Goal: Task Accomplishment & Management: Use online tool/utility

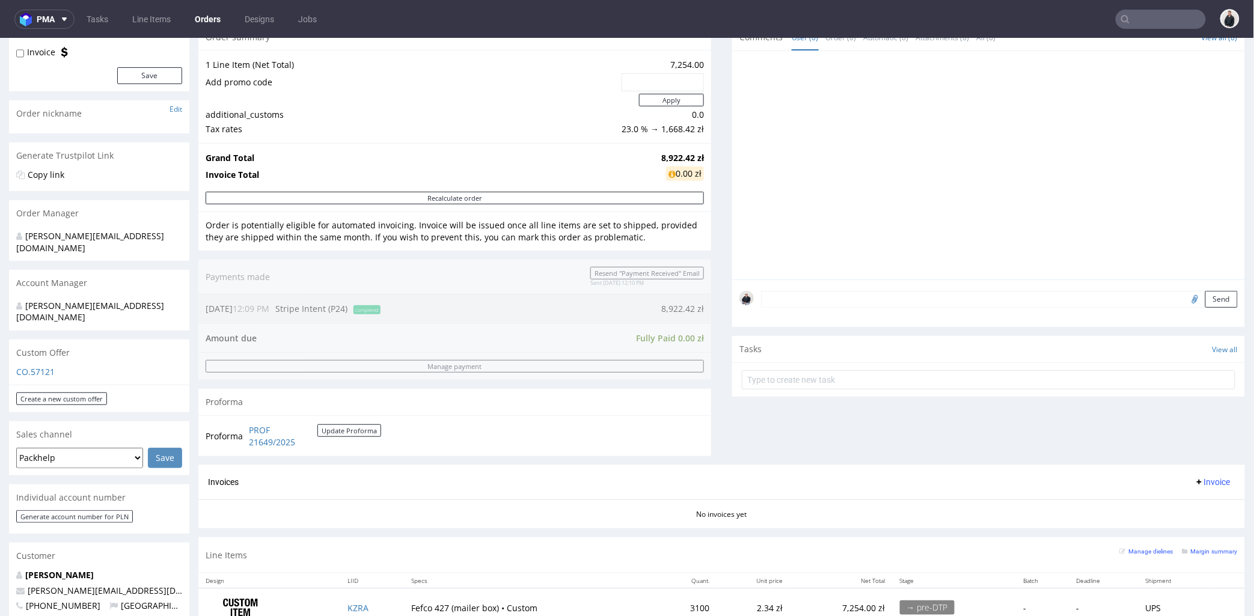
scroll to position [200, 0]
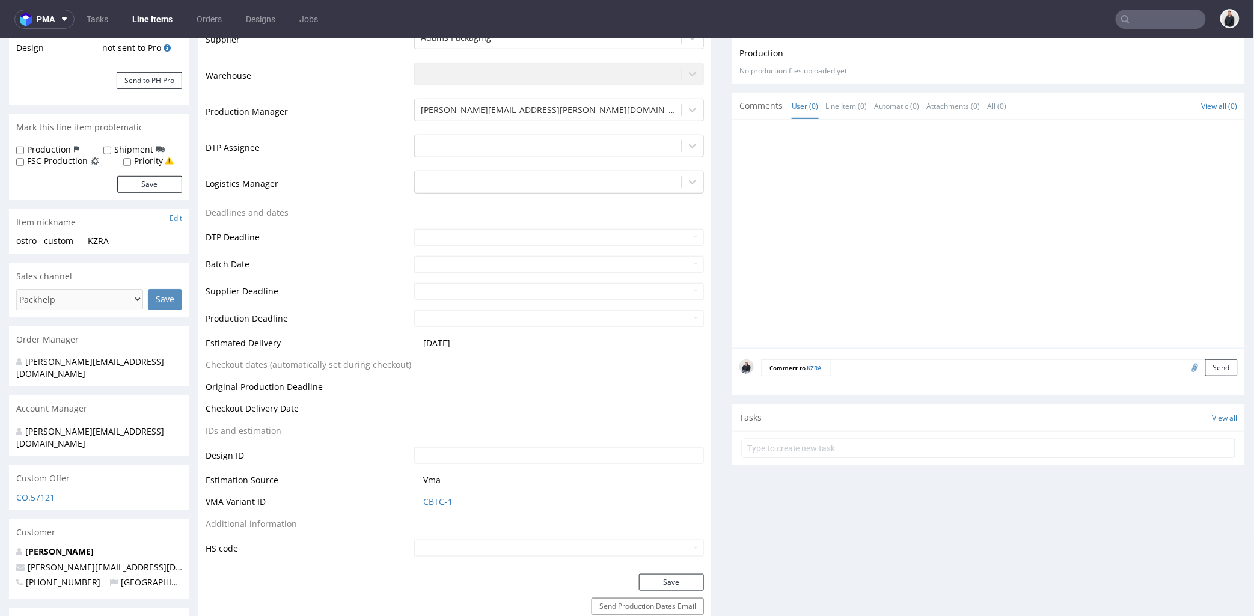
scroll to position [334, 0]
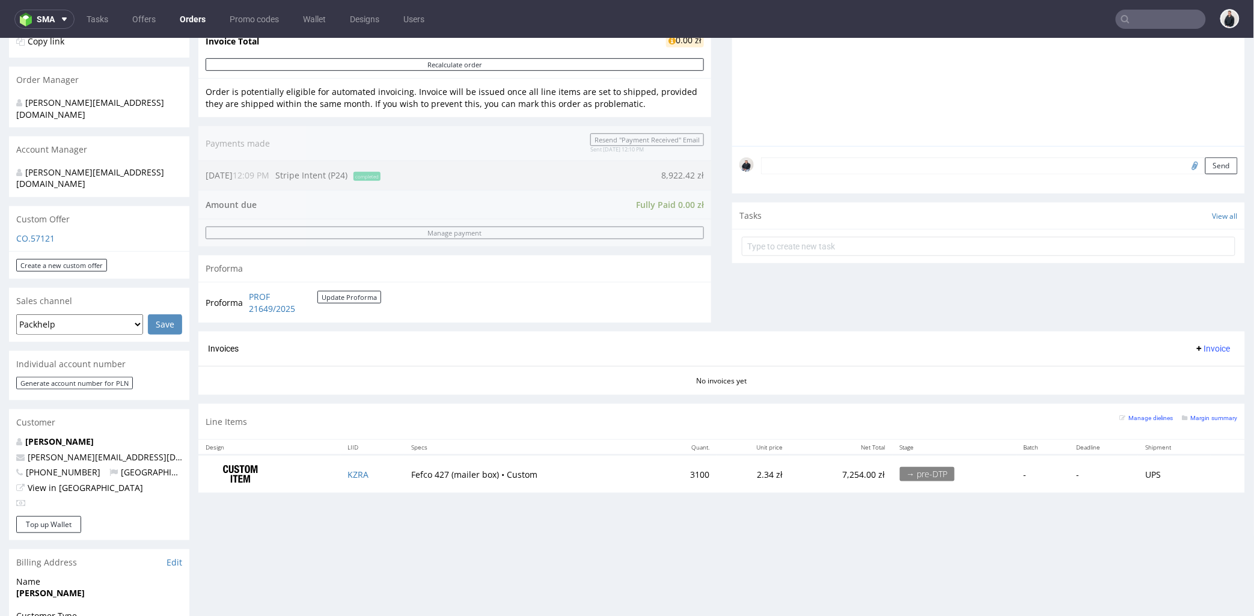
scroll to position [334, 0]
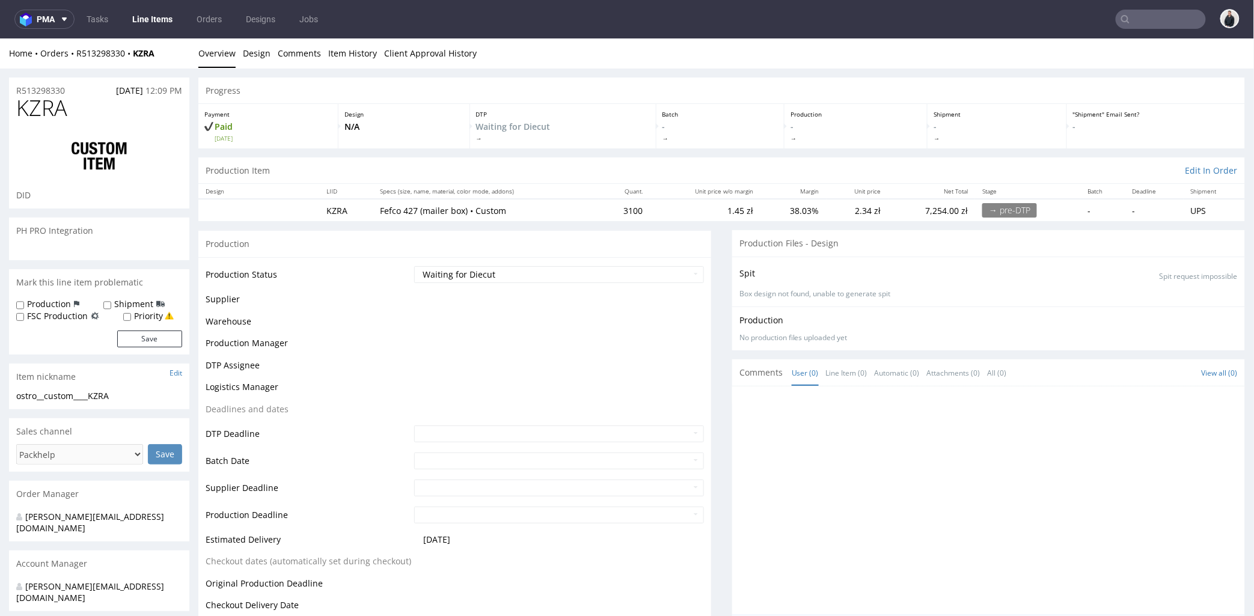
scroll to position [200, 0]
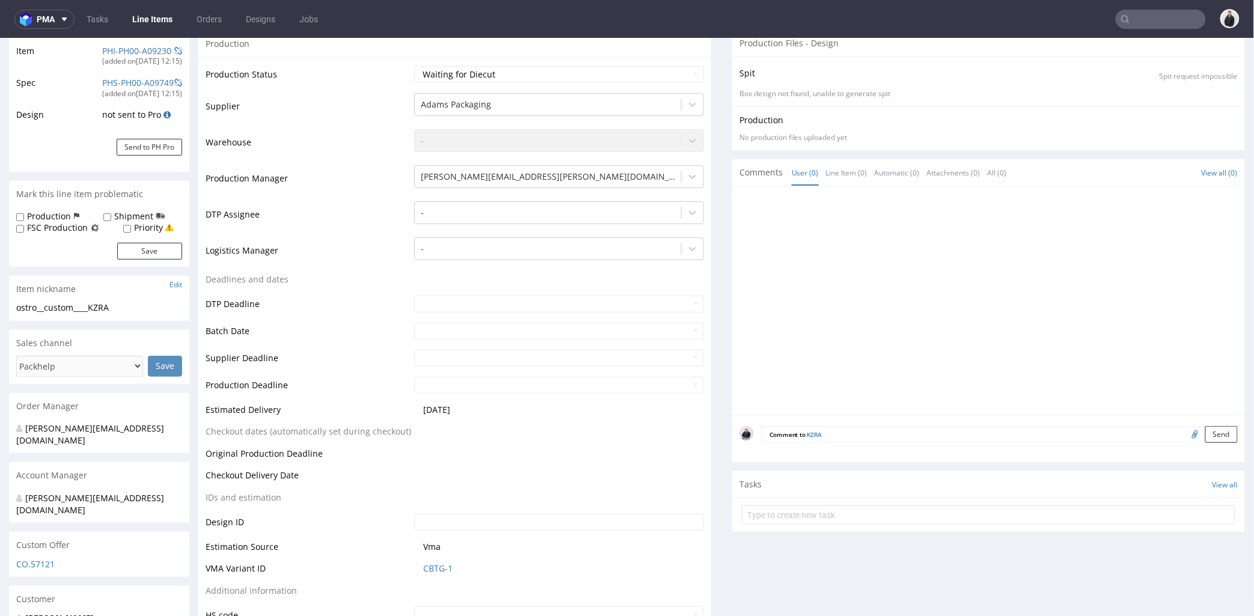
click at [1185, 433] on input "file" at bounding box center [1193, 434] width 17 height 16
type input "C:\fakepath\Pudełko Elbrus.pdf"
click at [1205, 432] on button "Send" at bounding box center [1221, 434] width 32 height 17
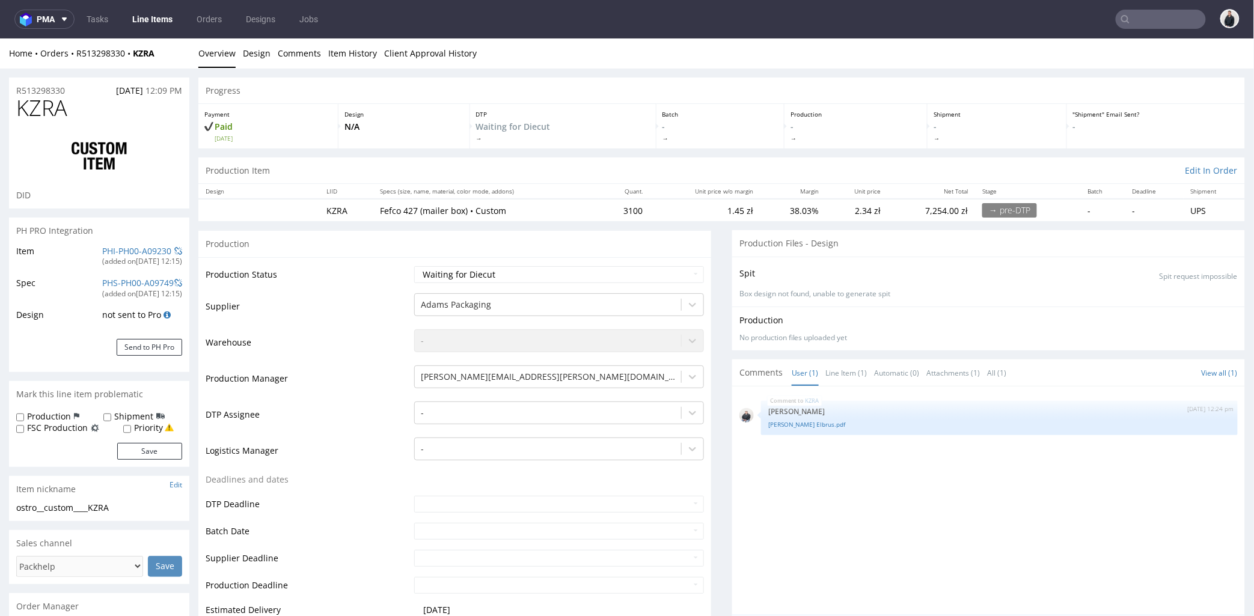
scroll to position [0, 0]
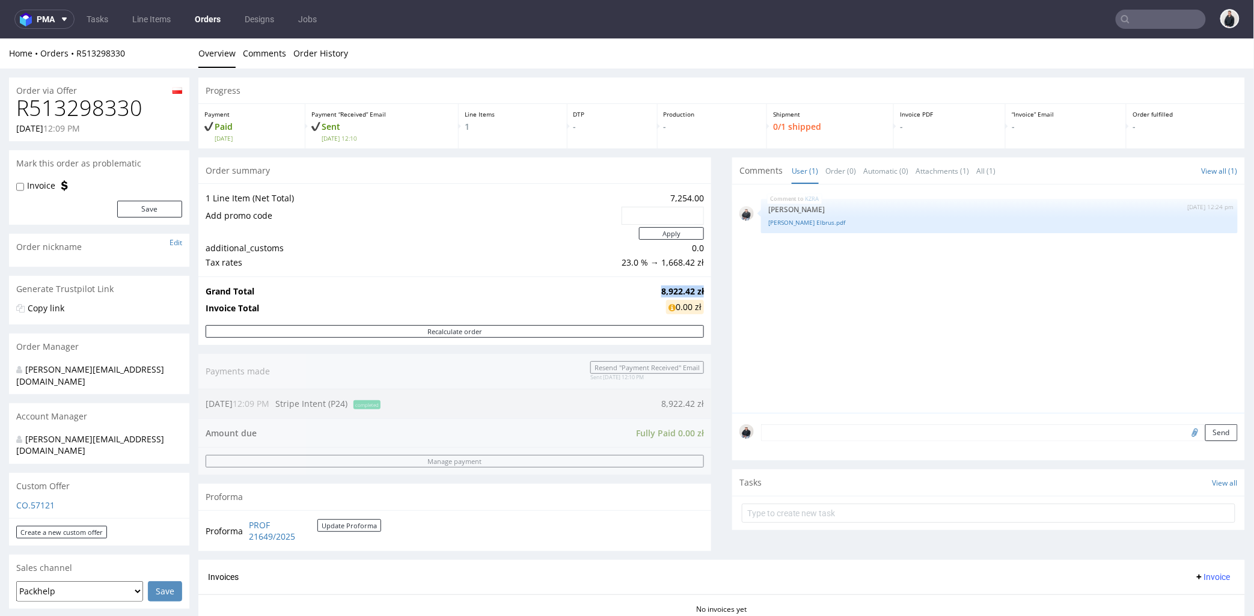
drag, startPoint x: 651, startPoint y: 291, endPoint x: 693, endPoint y: 289, distance: 42.2
click at [693, 289] on strong "8,922.42 zł" at bounding box center [682, 290] width 43 height 11
copy strong "8,922.42 zł"
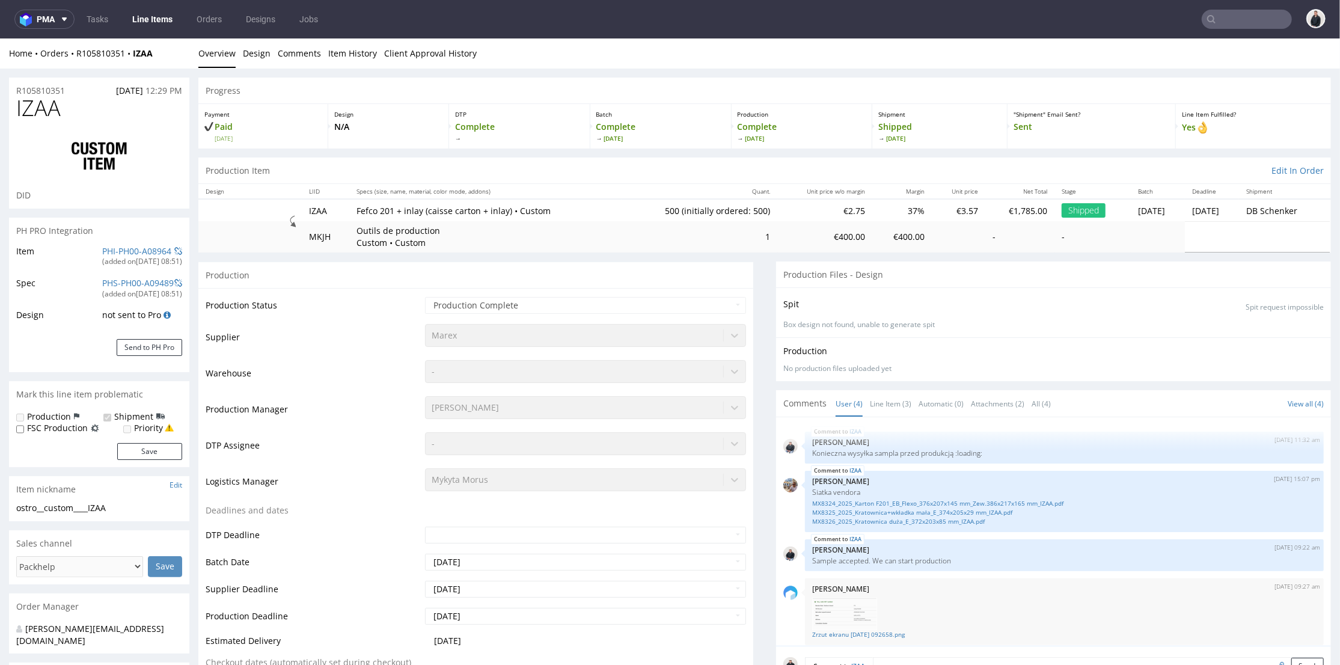
scroll to position [6, 0]
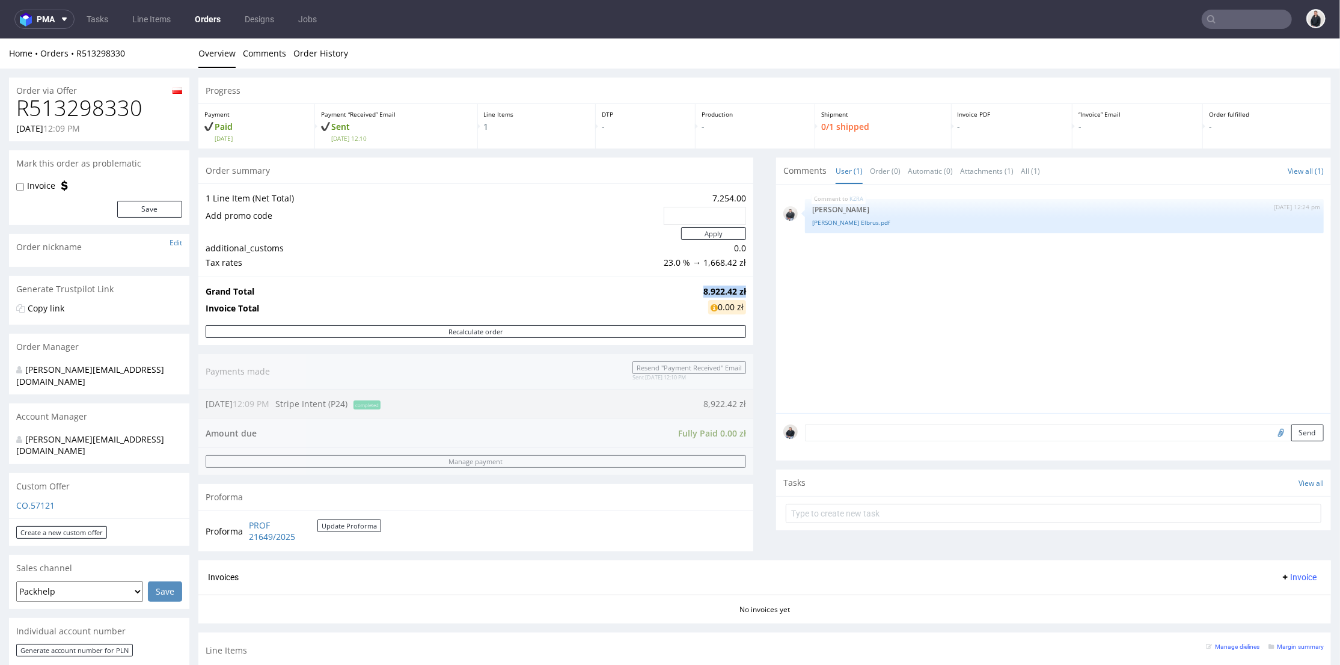
drag, startPoint x: 82, startPoint y: 18, endPoint x: 93, endPoint y: 37, distance: 22.4
click at [82, 17] on link "Tasks" at bounding box center [97, 19] width 36 height 19
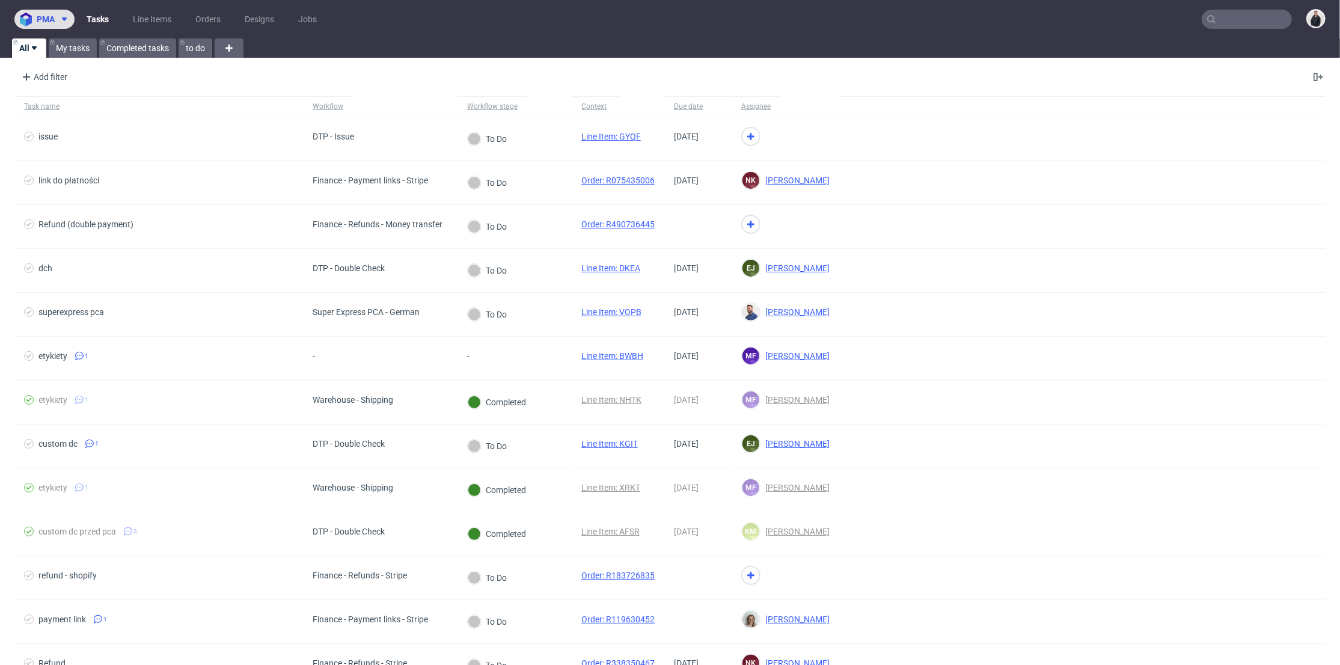
click at [51, 20] on span "pma" at bounding box center [46, 19] width 18 height 8
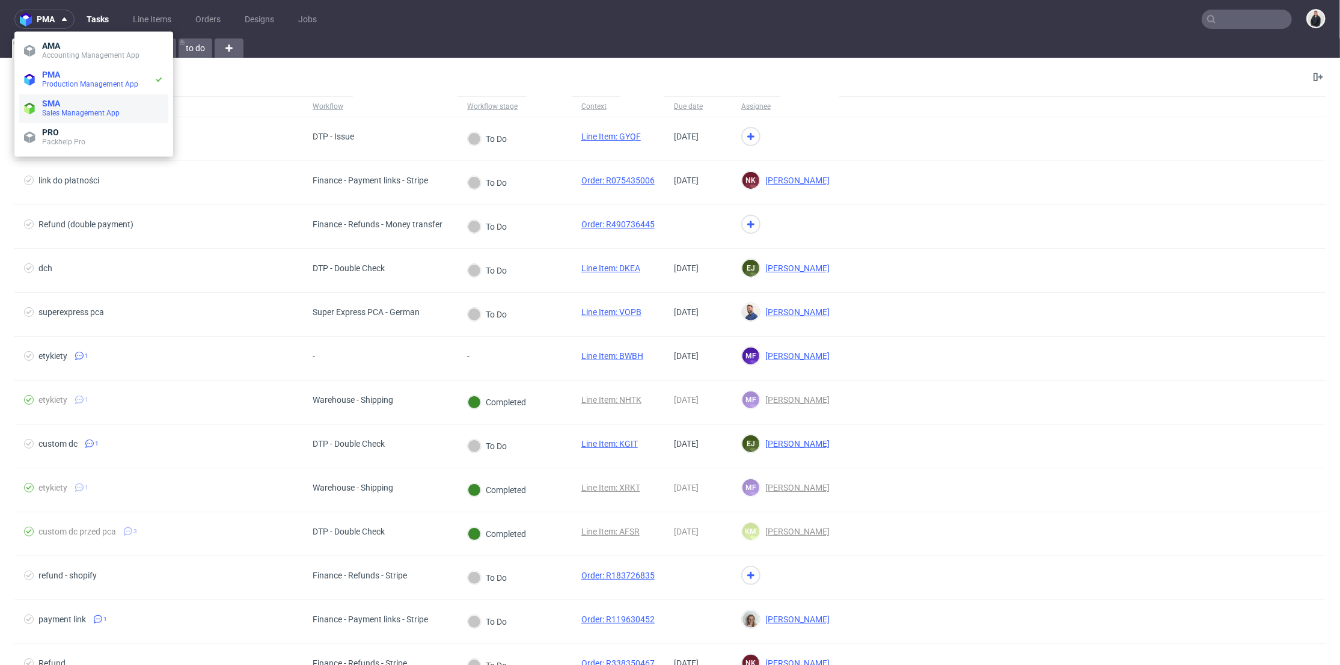
click at [89, 120] on li "SMA Sales Management App" at bounding box center [93, 108] width 149 height 29
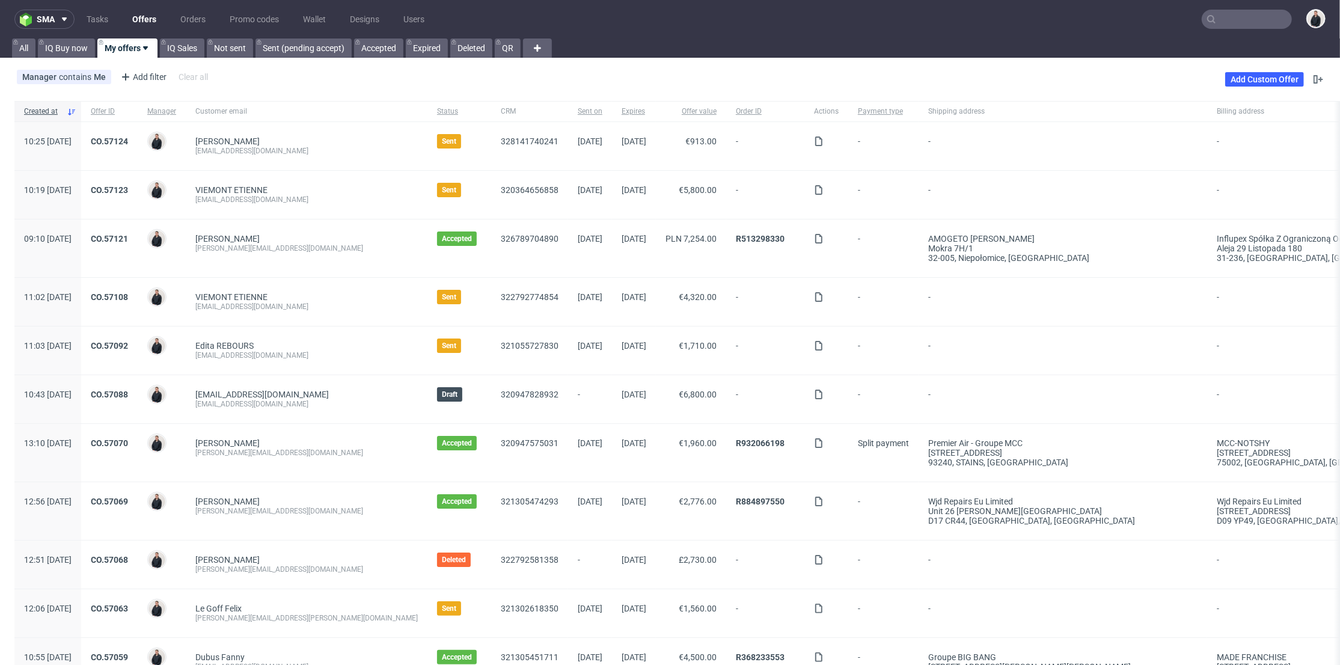
click at [146, 21] on link "Offers" at bounding box center [144, 19] width 38 height 19
click at [1260, 76] on link "Add Custom Offer" at bounding box center [1264, 79] width 79 height 14
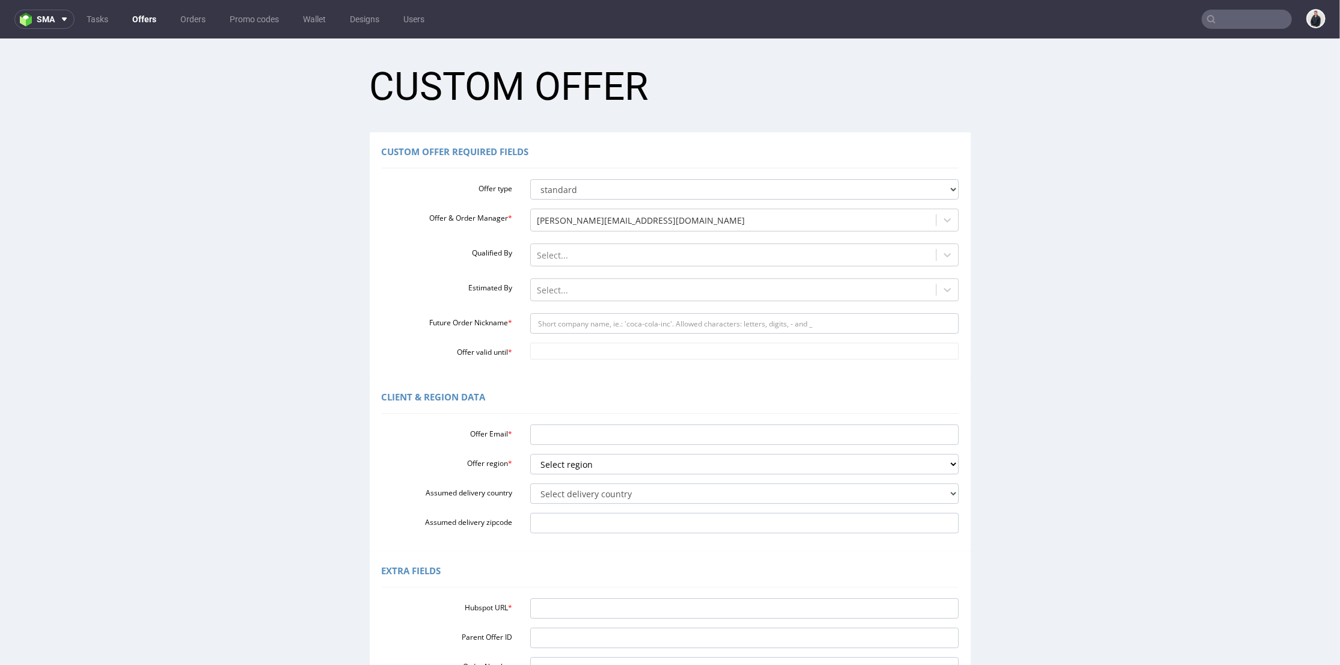
click at [560, 446] on div "Offer Email * Offer region * Select region eu gb de pl cz fr it es Assumed deli…" at bounding box center [670, 476] width 577 height 114
click at [567, 441] on input "Offer Email *" at bounding box center [744, 434] width 429 height 20
paste input "https://app-eu1.hubspot.com/contacts/25600958/record/0-3/328198333635"
type input "https://app-eu1.hubspot.com/contacts/25600958/record/0-3/328198333635"
click at [583, 610] on input "Hubspot URL *" at bounding box center [744, 608] width 429 height 20
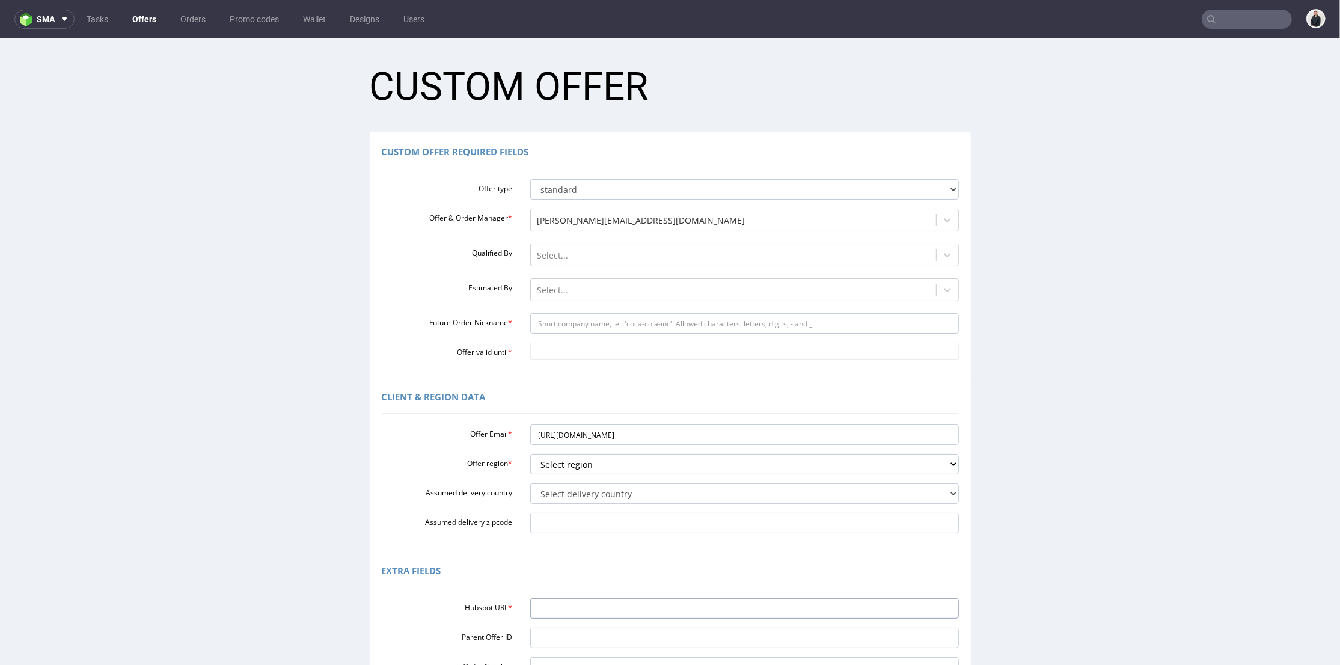
paste input "https://app-eu1.hubspot.com/contacts/25600958/record/0-3/328198333635"
type input "https://app-eu1.hubspot.com/contacts/25600958/record/0-3/328198333635"
click at [634, 443] on input "https://app-eu1.hubspot.com/contacts/25600958/record/0-3/328198333635" at bounding box center [744, 434] width 429 height 20
paste input "arthur@promedif.com"
drag, startPoint x: 556, startPoint y: 434, endPoint x: 587, endPoint y: 435, distance: 31.9
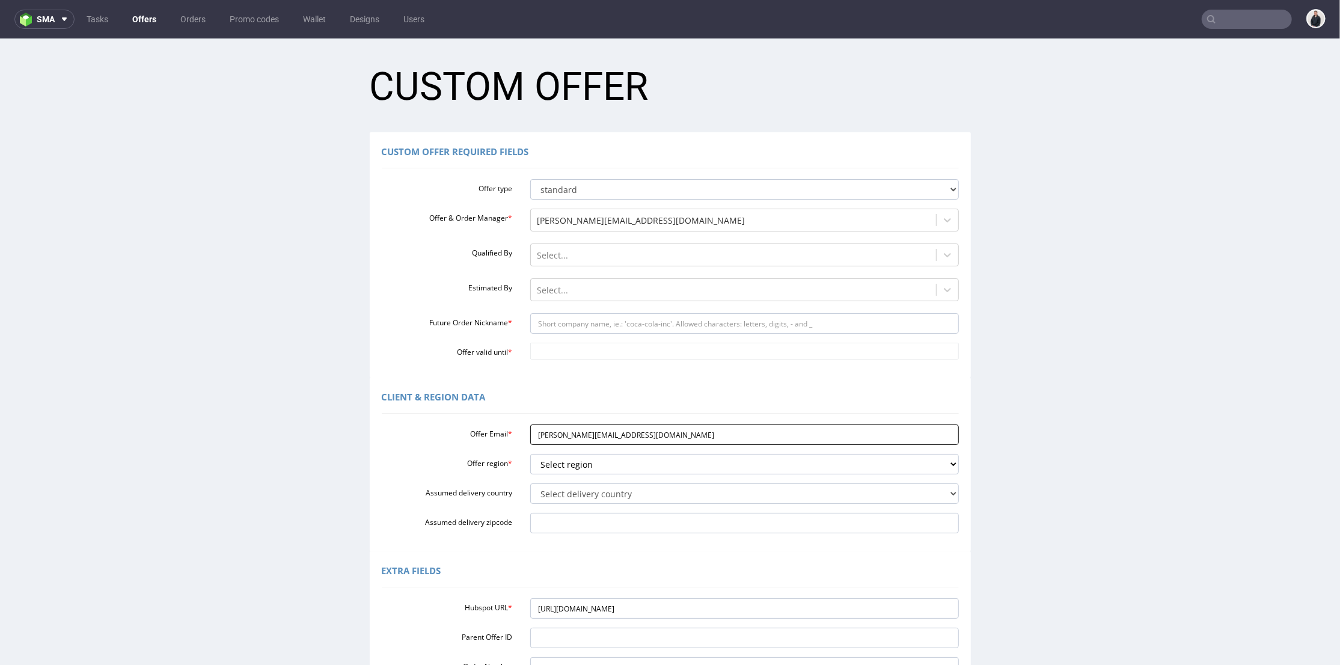
click at [587, 435] on input "arthur@promedif.com" at bounding box center [744, 434] width 429 height 20
type input "arthur@promedif.com"
click at [595, 321] on input "Future Order Nickname *" at bounding box center [744, 323] width 429 height 20
paste input "promedif"
type input "promedif"
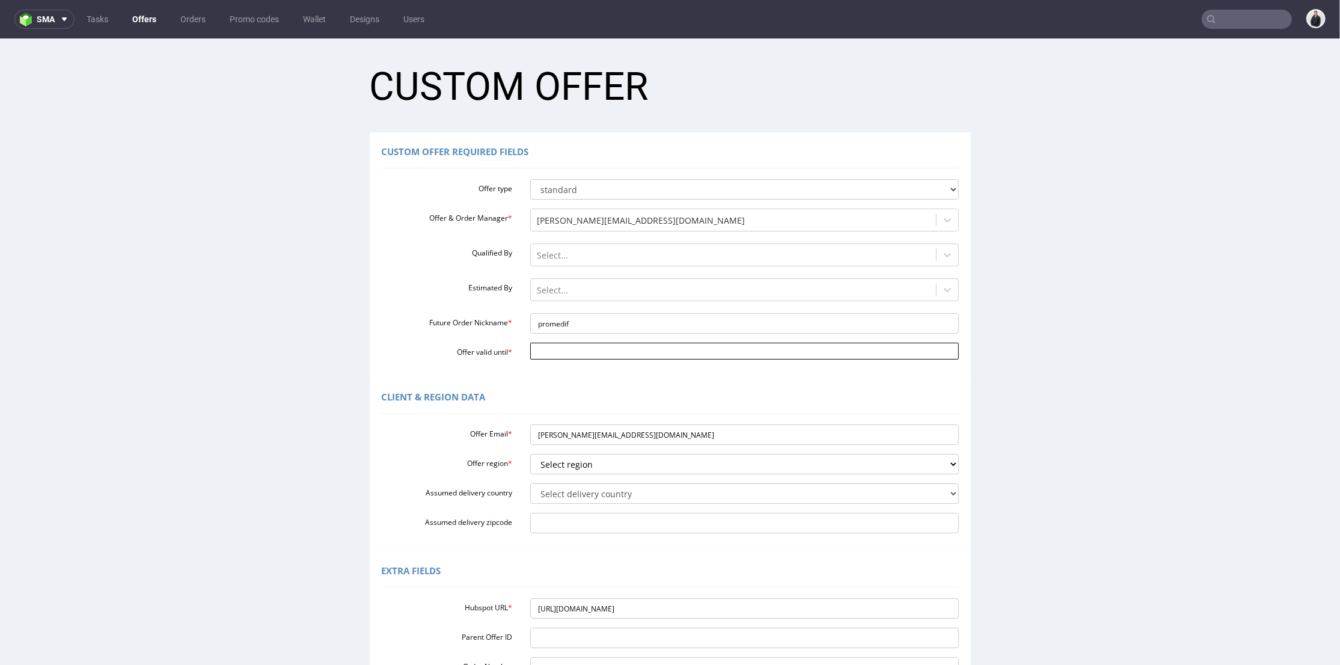
click at [573, 349] on input "Offer valid until *" at bounding box center [744, 350] width 429 height 17
drag, startPoint x: 647, startPoint y: 302, endPoint x: 640, endPoint y: 320, distance: 19.2
click at [647, 302] on td "25" at bounding box center [643, 296] width 18 height 18
type input "2025-10-25"
click at [590, 465] on select "Select region eu gb de pl cz fr it es" at bounding box center [744, 463] width 429 height 20
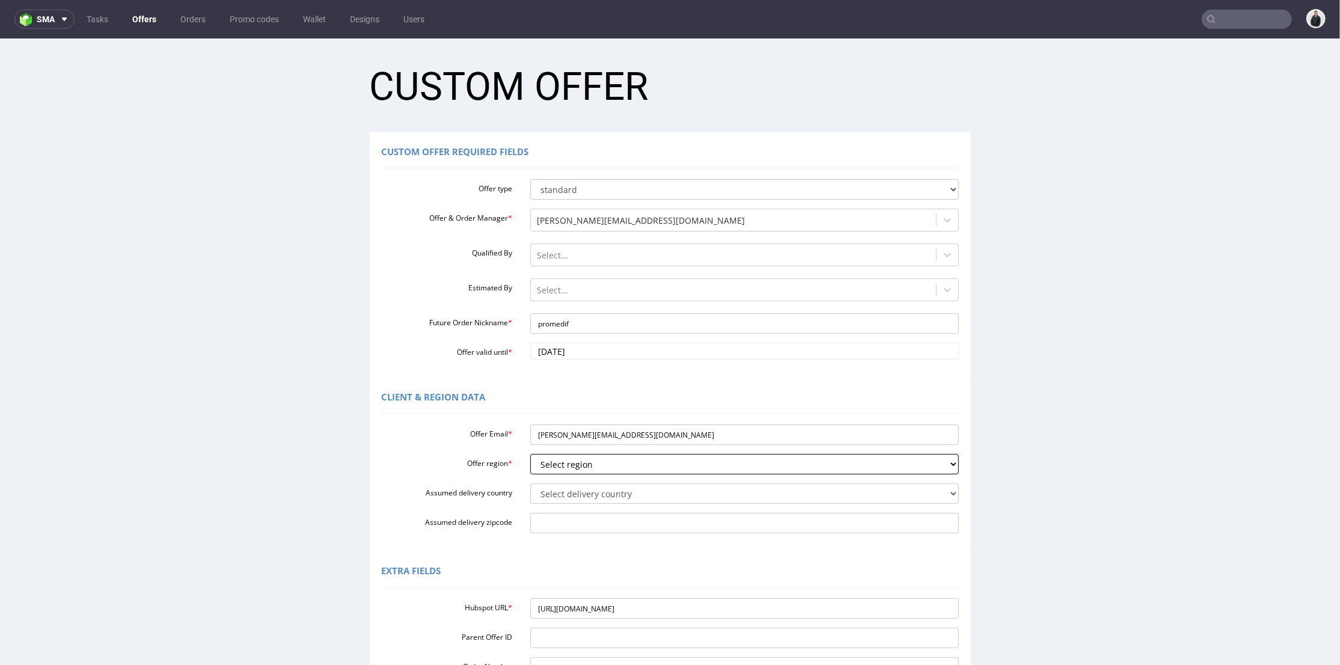
select select "fr"
click at [530, 453] on select "Select region eu gb de pl cz fr it es" at bounding box center [744, 463] width 429 height 20
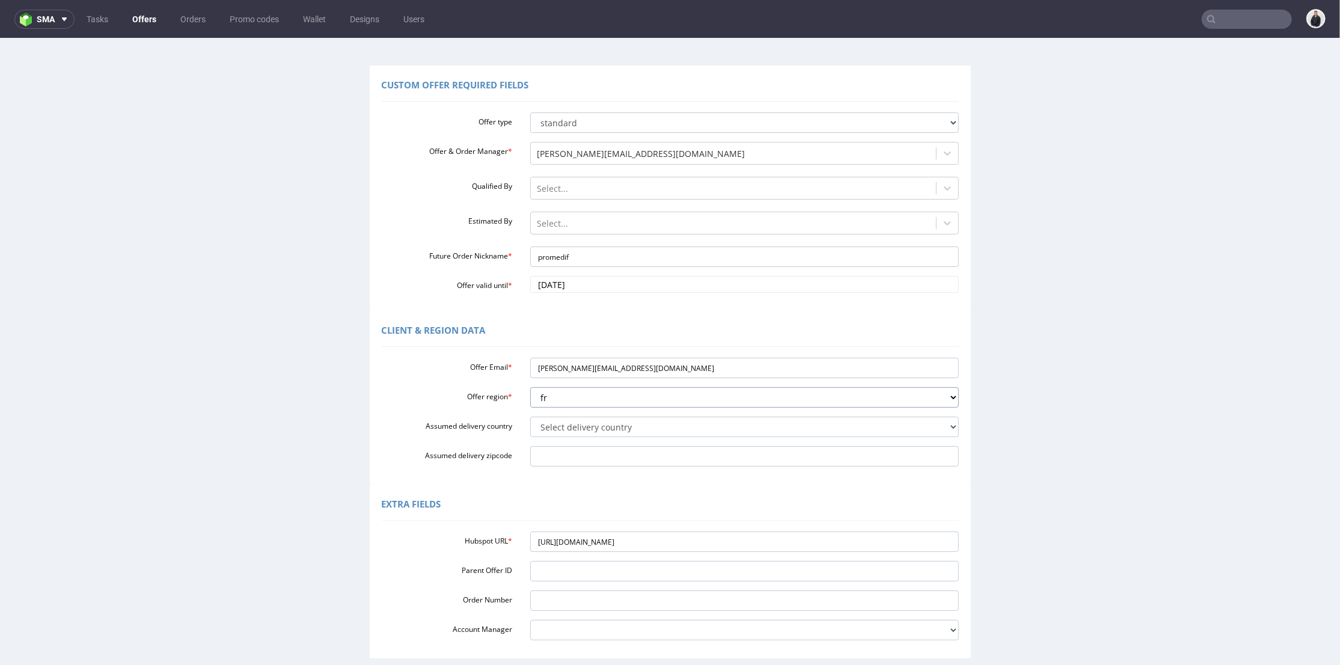
scroll to position [133, 0]
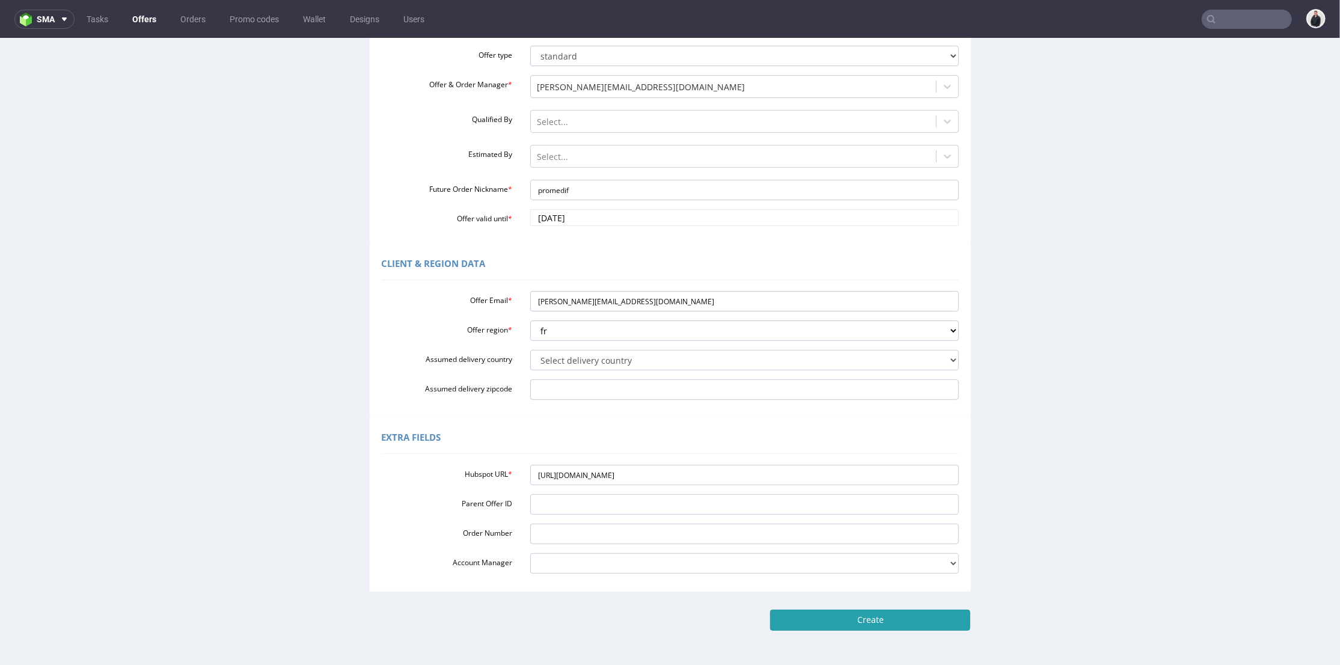
click at [879, 620] on input "Create" at bounding box center [870, 619] width 200 height 20
type input "Please wait..."
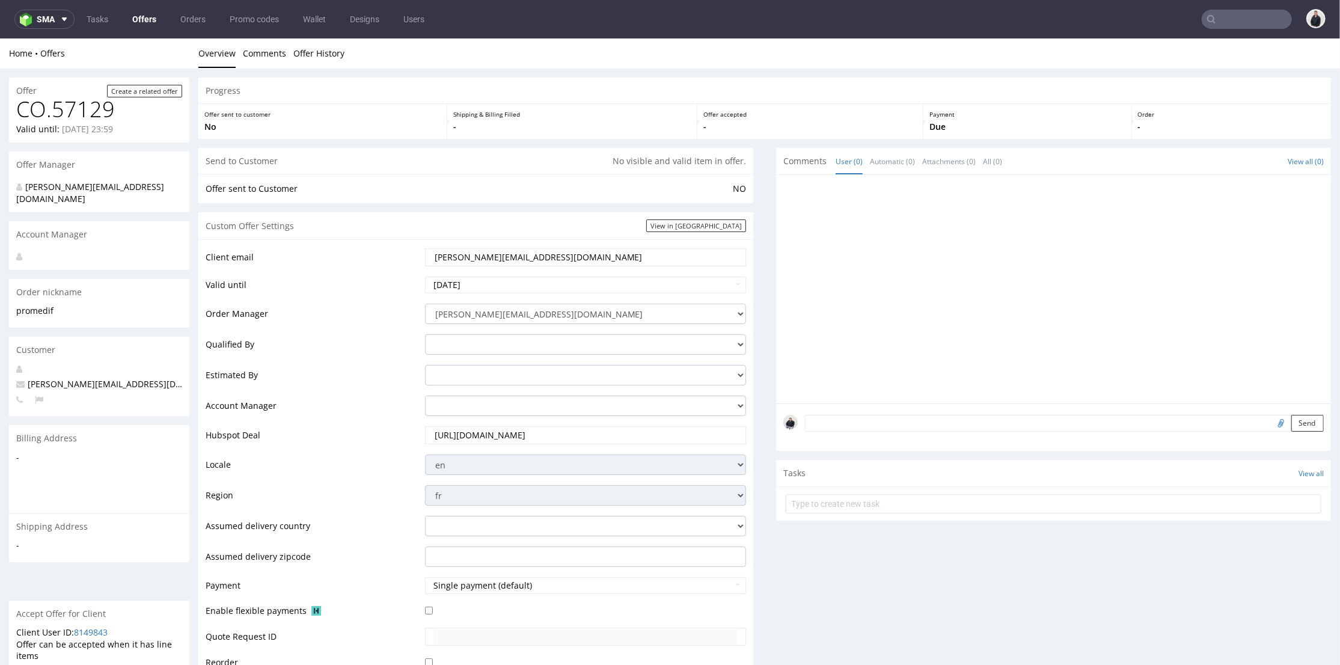
scroll to position [200, 0]
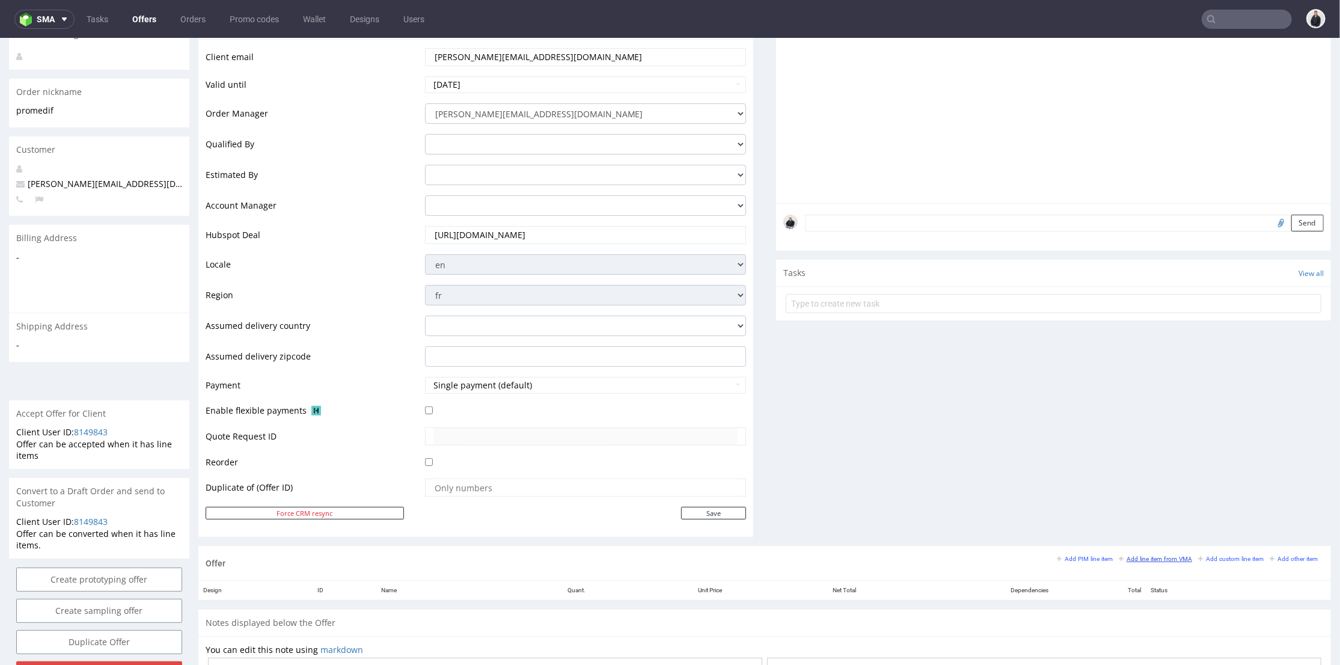
click at [1165, 559] on small "Add line item from VMA" at bounding box center [1155, 558] width 73 height 7
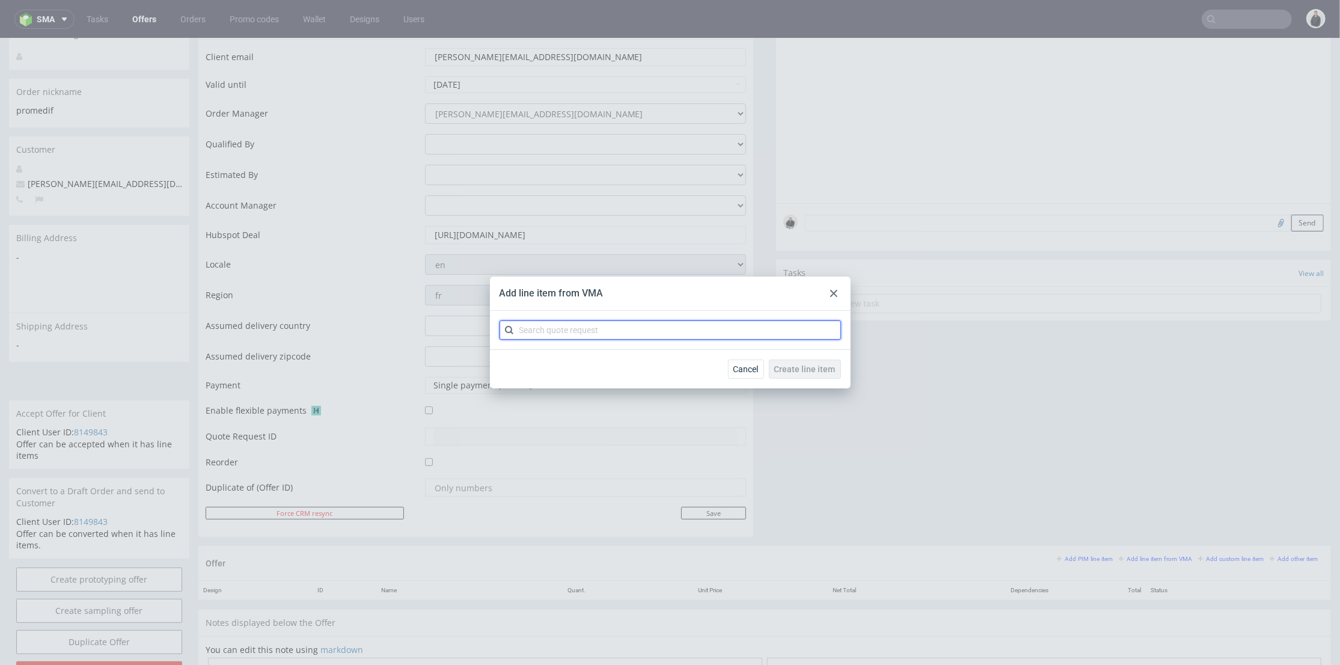
click at [747, 338] on input "text" at bounding box center [671, 329] width 342 height 19
type input "cbta"
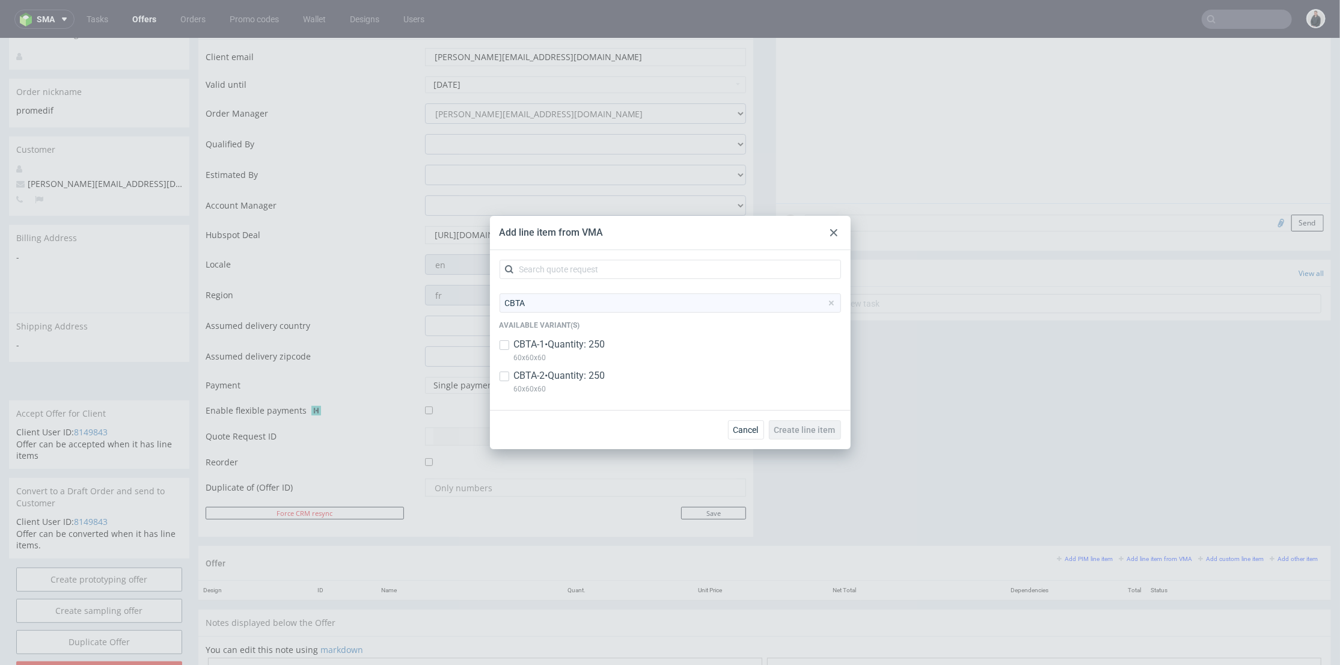
drag, startPoint x: 563, startPoint y: 350, endPoint x: 570, endPoint y: 350, distance: 6.6
click at [564, 349] on p "CBTA-1 • Quantity: 250" at bounding box center [559, 344] width 91 height 13
checkbox input "true"
click at [814, 423] on button "Create line item" at bounding box center [805, 429] width 72 height 19
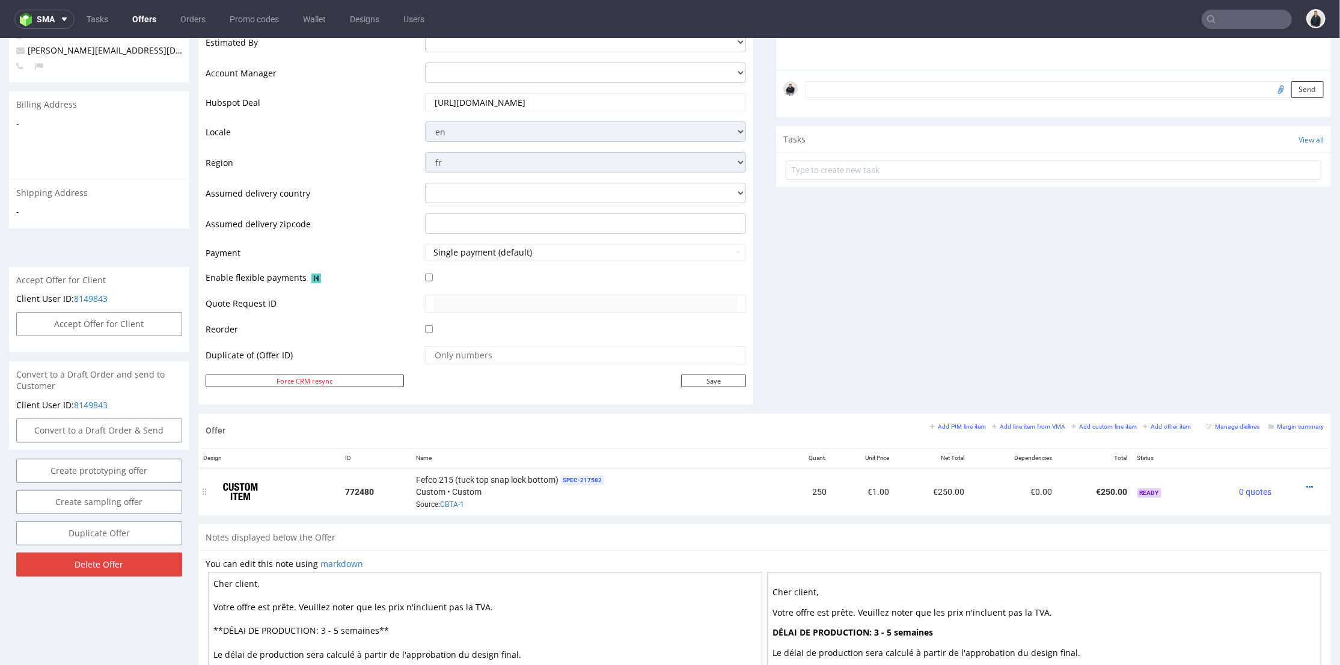
scroll to position [400, 0]
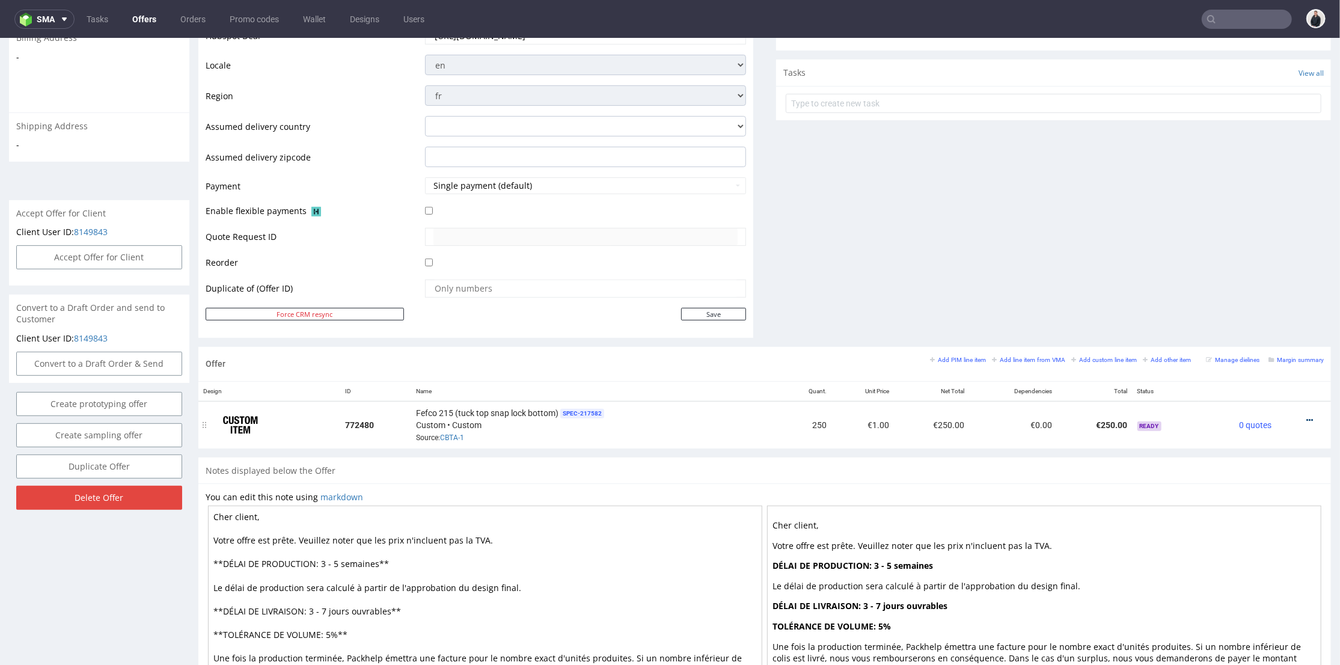
click at [1294, 417] on div at bounding box center [1301, 420] width 38 height 12
click at [1307, 417] on icon at bounding box center [1310, 419] width 7 height 8
click at [1218, 287] on span "Edit item price" at bounding box center [1255, 286] width 97 height 12
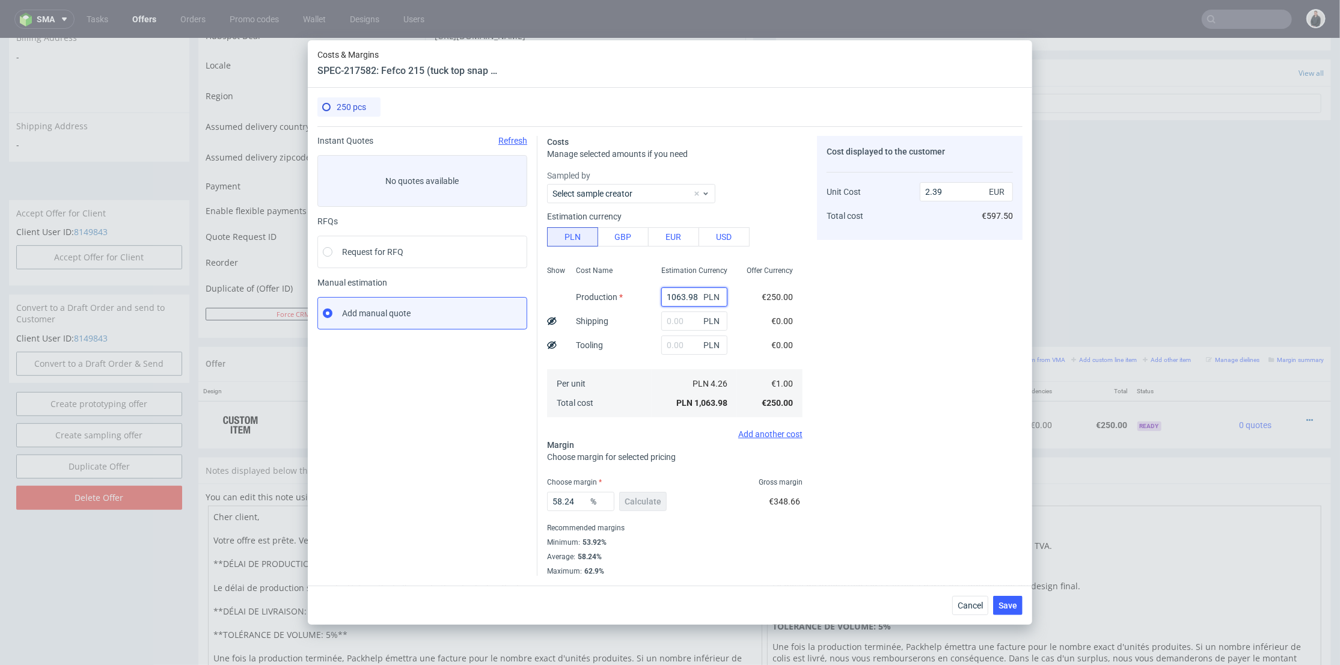
click at [681, 301] on input "1063.98" at bounding box center [694, 296] width 66 height 19
paste input "780"
type input "780"
type input "1.76"
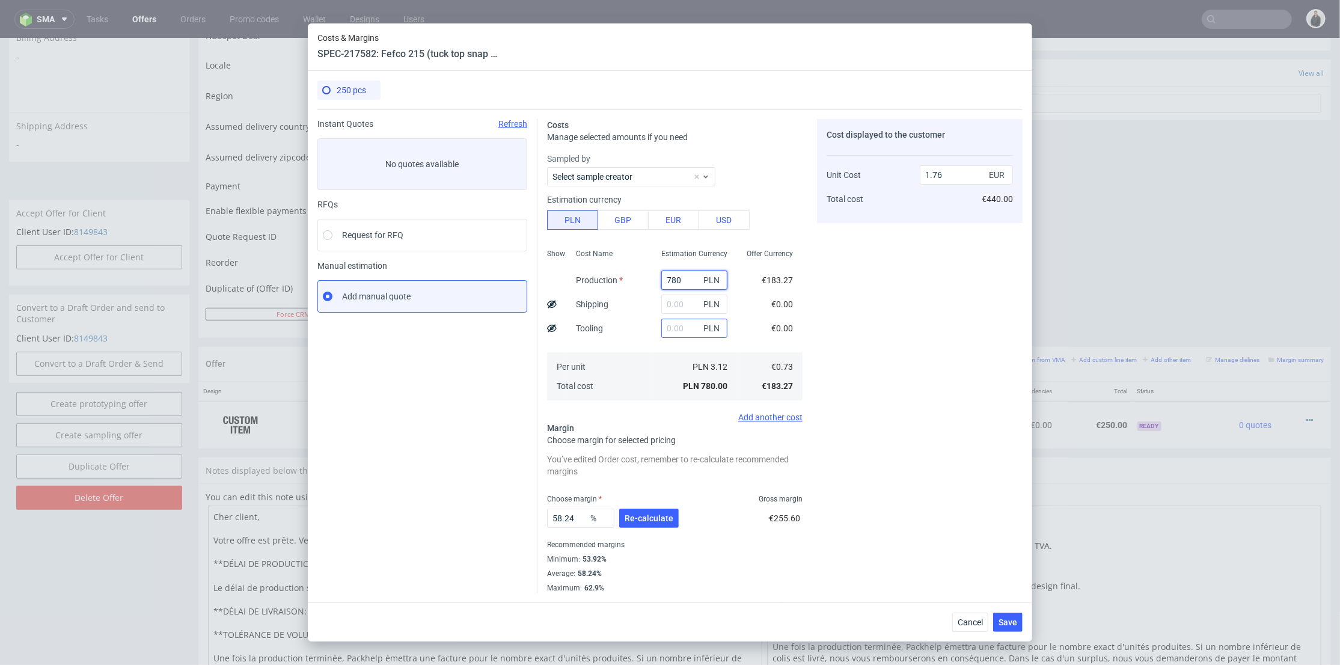
type input "780"
click at [662, 331] on input "text" at bounding box center [694, 328] width 66 height 19
type input "18"
type input "1.8"
drag, startPoint x: 670, startPoint y: 327, endPoint x: 664, endPoint y: 328, distance: 6.0
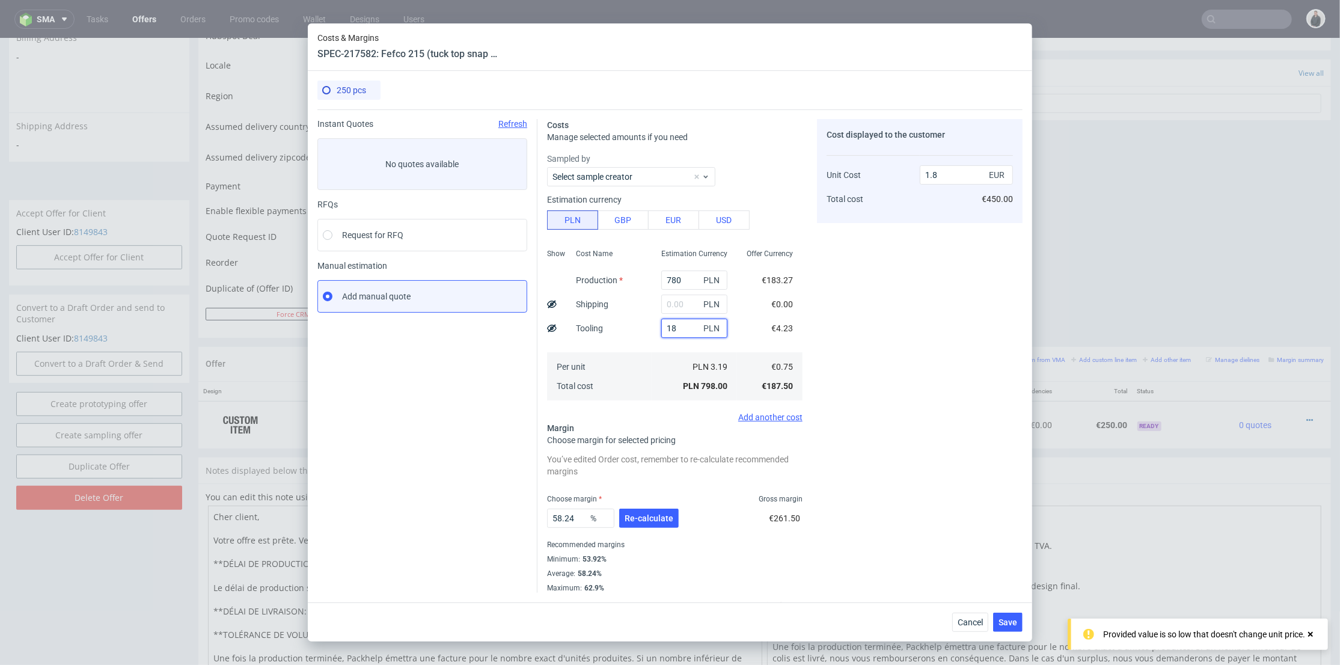
click at [664, 328] on input "18" at bounding box center [694, 328] width 66 height 19
type input "196"
type input "2.19"
click at [669, 331] on input "196" at bounding box center [694, 328] width 66 height 19
type input "195"
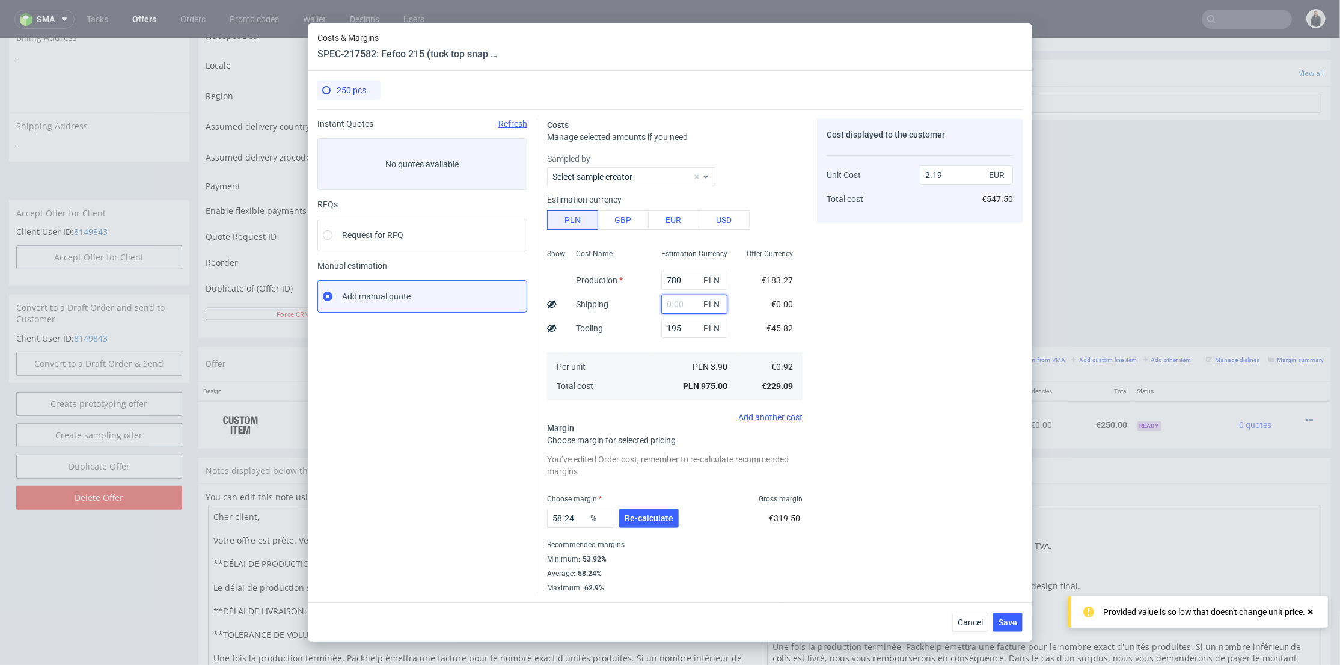
click at [672, 306] on input "text" at bounding box center [694, 304] width 66 height 19
type input "9"
type input "2.21"
type input "90"
type input "2.39"
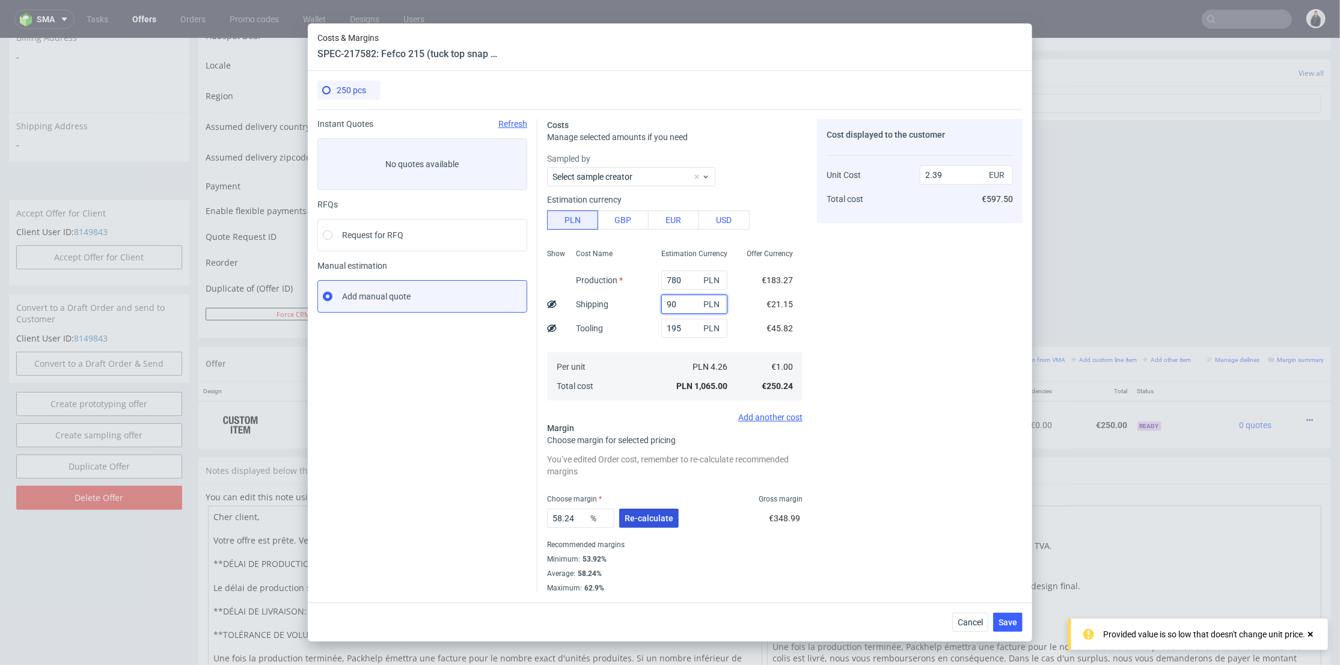
type input "90"
click at [655, 523] on button "Re-calculate" at bounding box center [649, 518] width 60 height 19
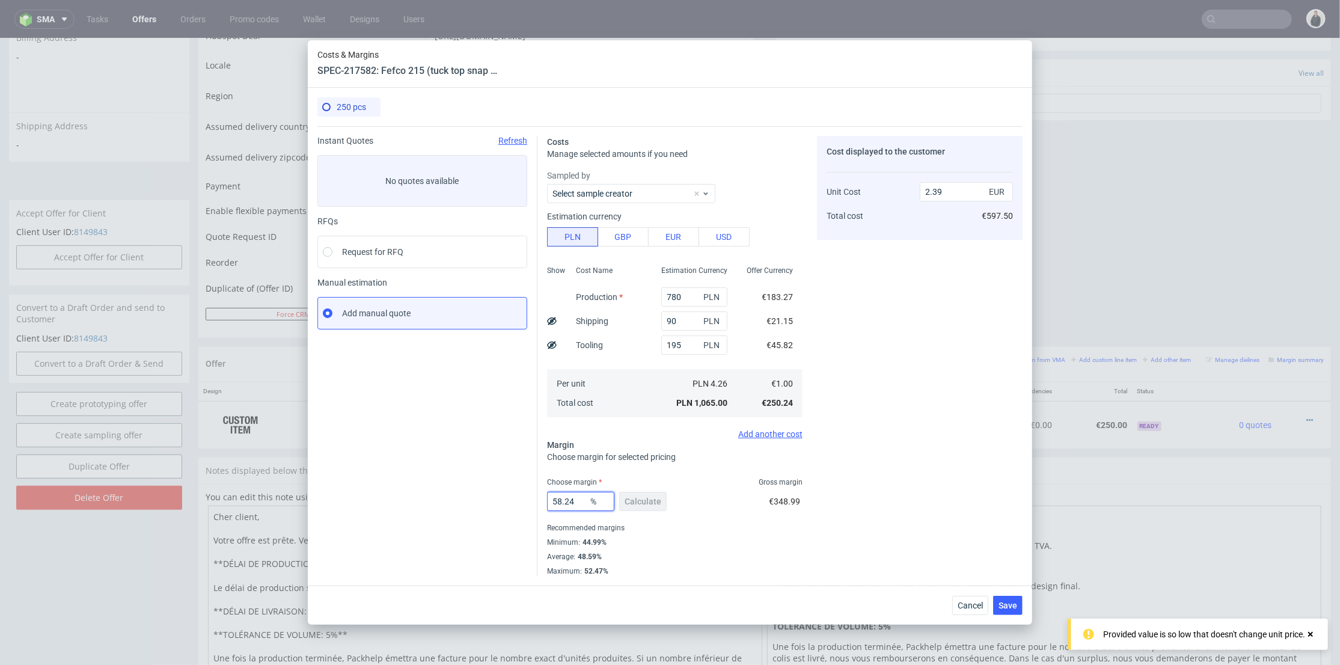
drag, startPoint x: 578, startPoint y: 500, endPoint x: 508, endPoint y: 494, distance: 70.0
click at [502, 494] on div "Instant Quotes Refresh No quotes available RFQs Request for RFQ Manual estimati…" at bounding box center [669, 351] width 705 height 450
type input "45"
type input "1.81"
click at [890, 434] on div "Cost displayed to the customer Unit Cost Total cost 1.81 EUR €597.50" at bounding box center [920, 356] width 206 height 440
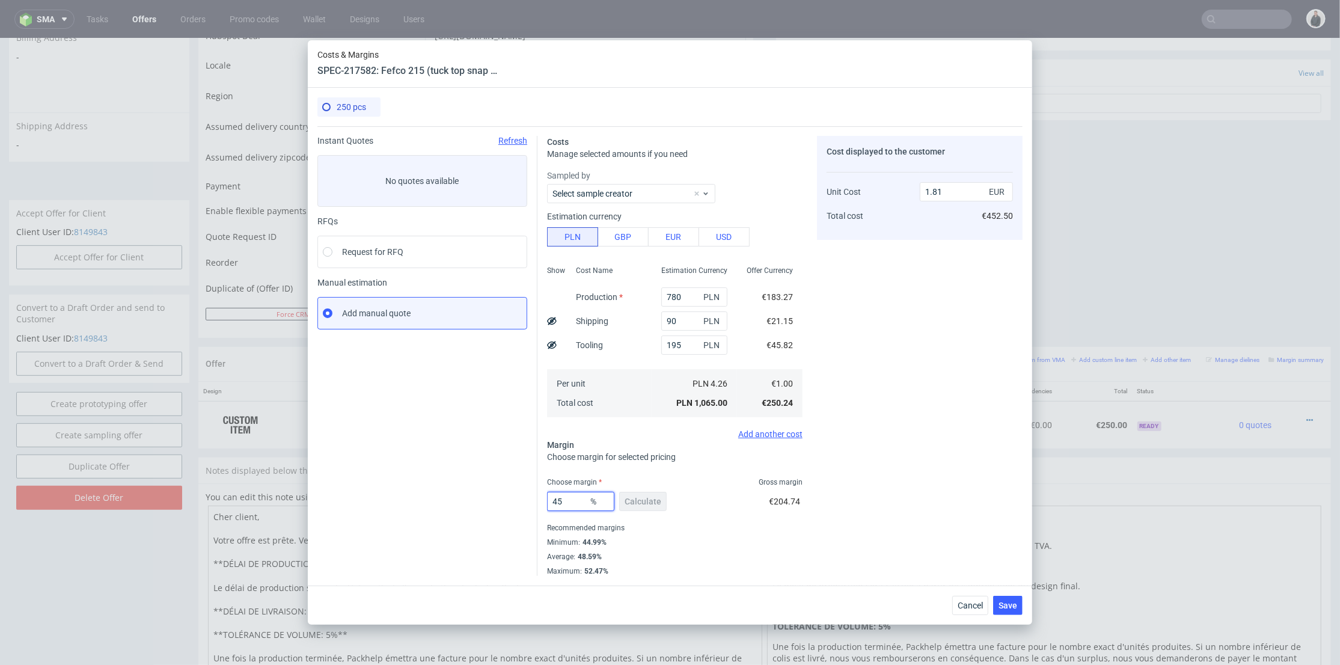
drag, startPoint x: 575, startPoint y: 503, endPoint x: 554, endPoint y: 503, distance: 20.4
click at [536, 503] on div "Instant Quotes Refresh No quotes available RFQs Request for RFQ Manual estimati…" at bounding box center [669, 351] width 705 height 450
type input "6"
type input "1.06"
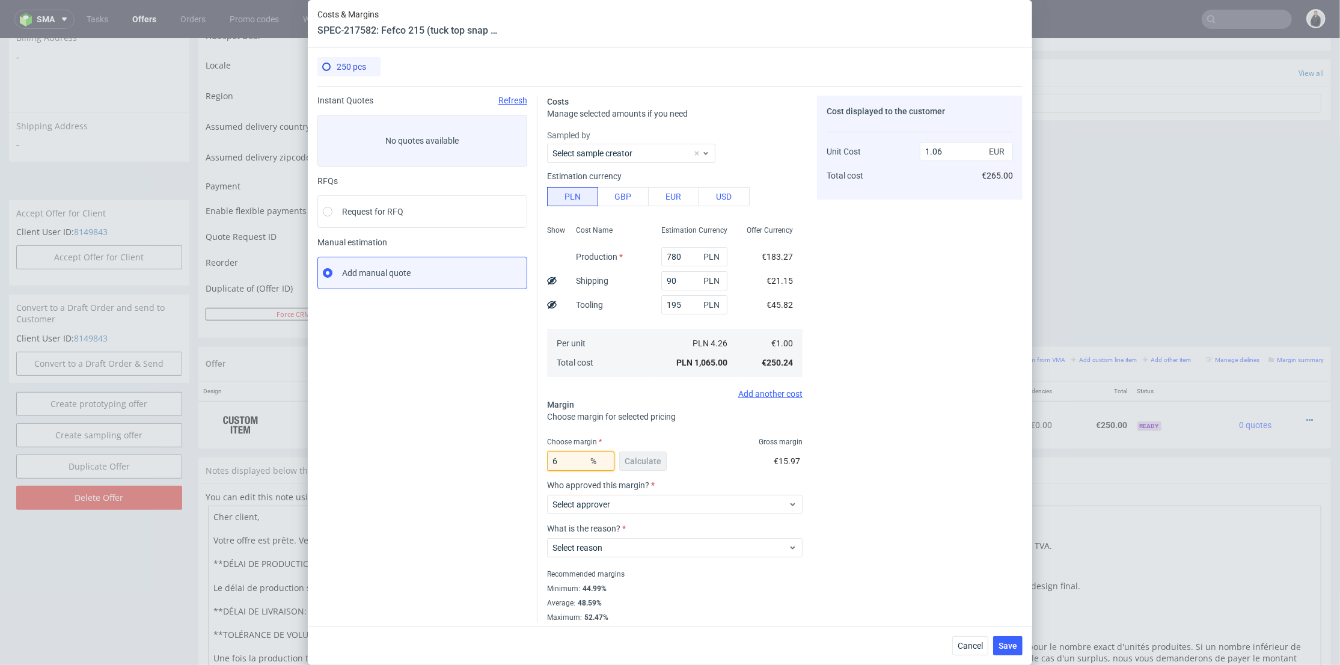
drag, startPoint x: 563, startPoint y: 458, endPoint x: 520, endPoint y: 456, distance: 43.3
click at [522, 457] on div "Instant Quotes Refresh No quotes available RFQs Request for RFQ Manual estimati…" at bounding box center [669, 354] width 705 height 536
type input "60"
type input "2.49"
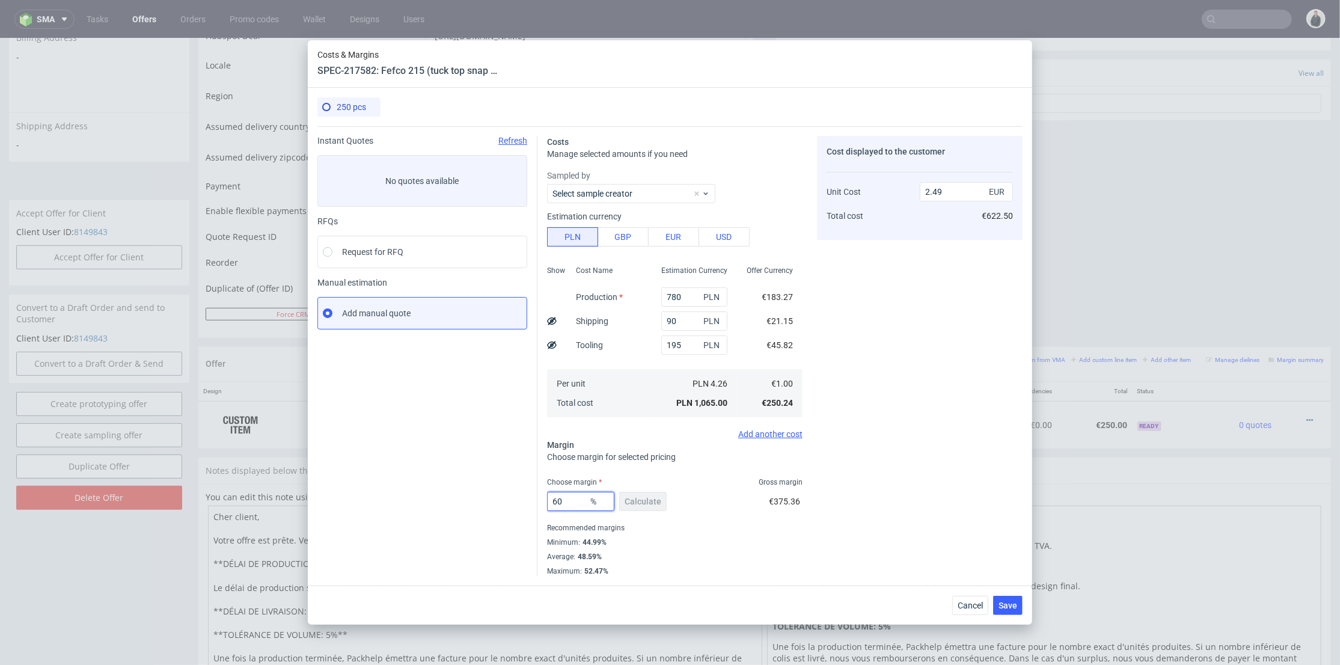
drag, startPoint x: 555, startPoint y: 500, endPoint x: 546, endPoint y: 501, distance: 9.1
click at [546, 501] on div "Costs Manage selected amounts if you need Sampled by Select sample creator Esti…" at bounding box center [780, 351] width 485 height 450
type input "50"
type input "1.99"
type input "50"
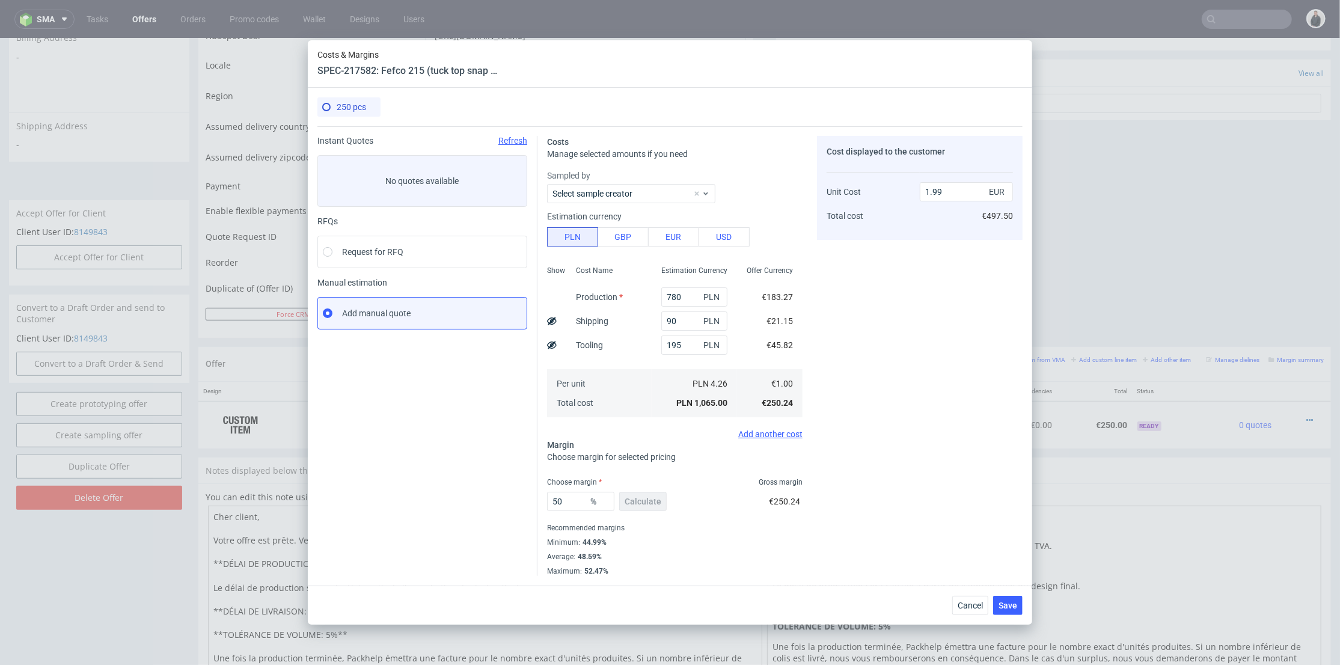
click at [887, 443] on div "Cost displayed to the customer Unit Cost Total cost 1.99 EUR €497.50" at bounding box center [920, 356] width 206 height 440
click at [1008, 601] on span "Save" at bounding box center [1008, 605] width 19 height 8
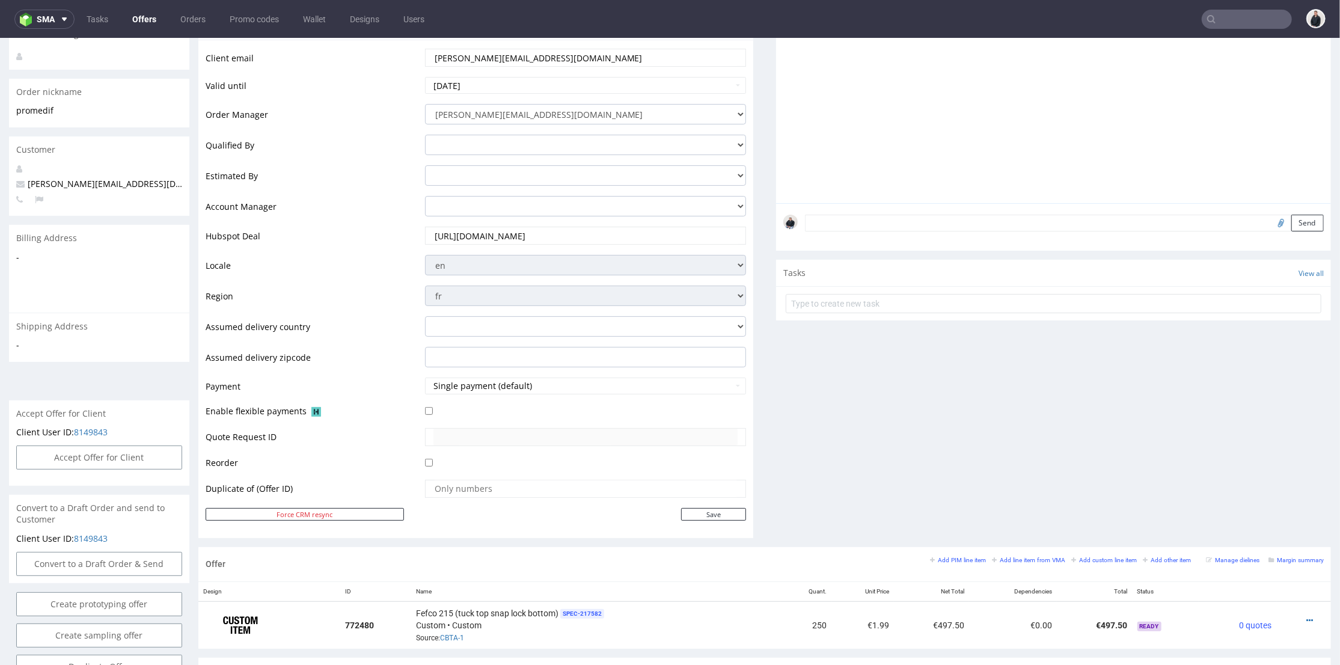
scroll to position [0, 0]
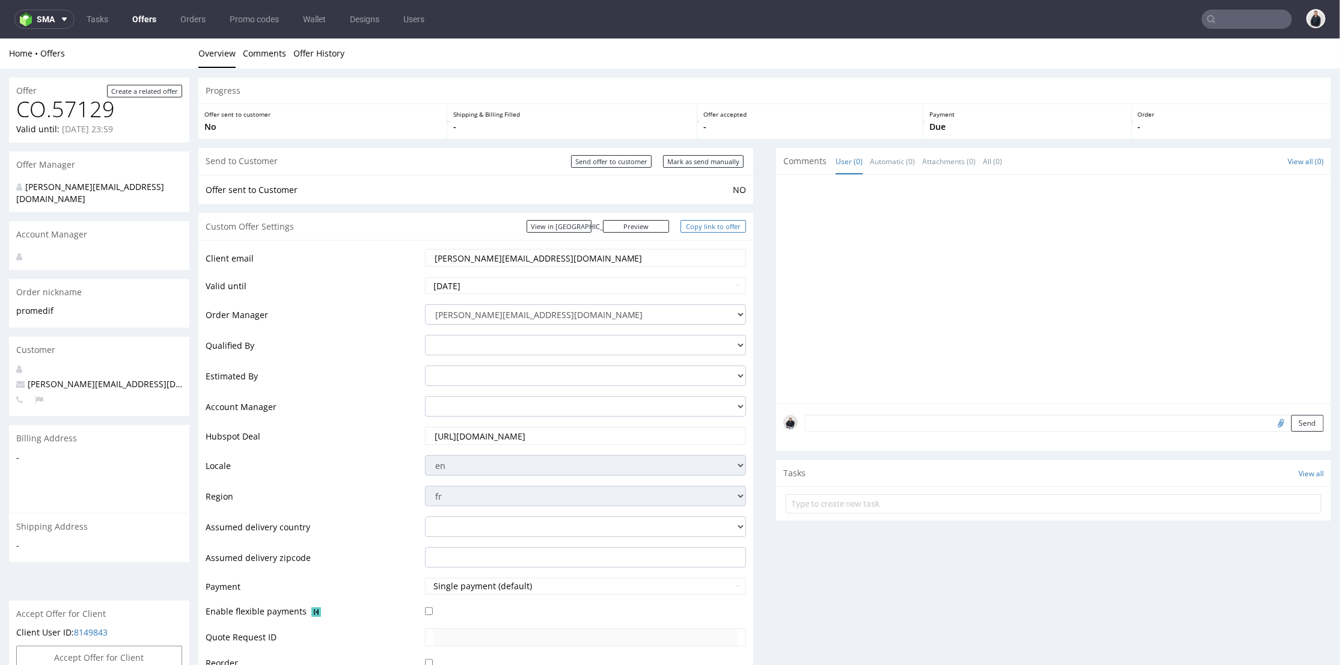
click at [718, 226] on link "Copy link to offer" at bounding box center [714, 225] width 66 height 13
drag, startPoint x: 618, startPoint y: 162, endPoint x: 955, endPoint y: 39, distance: 359.1
click at [618, 162] on input "Send offer to customer" at bounding box center [611, 161] width 81 height 13
type input "In progress..."
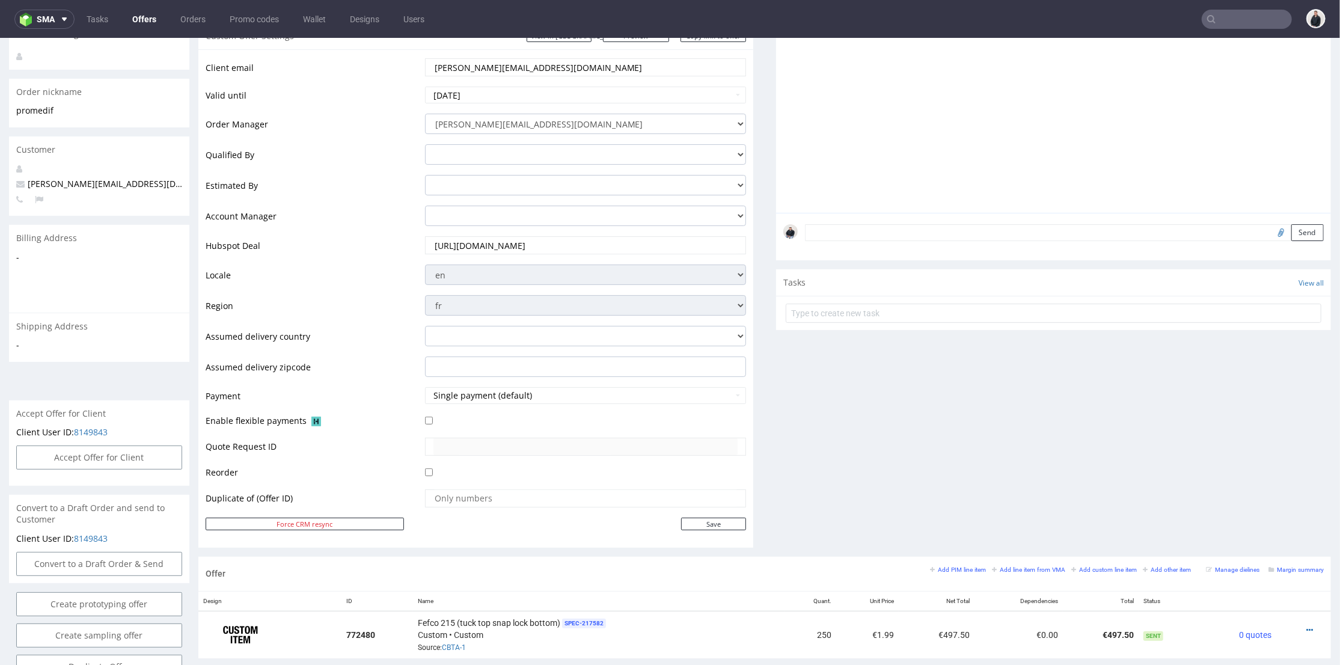
scroll to position [267, 0]
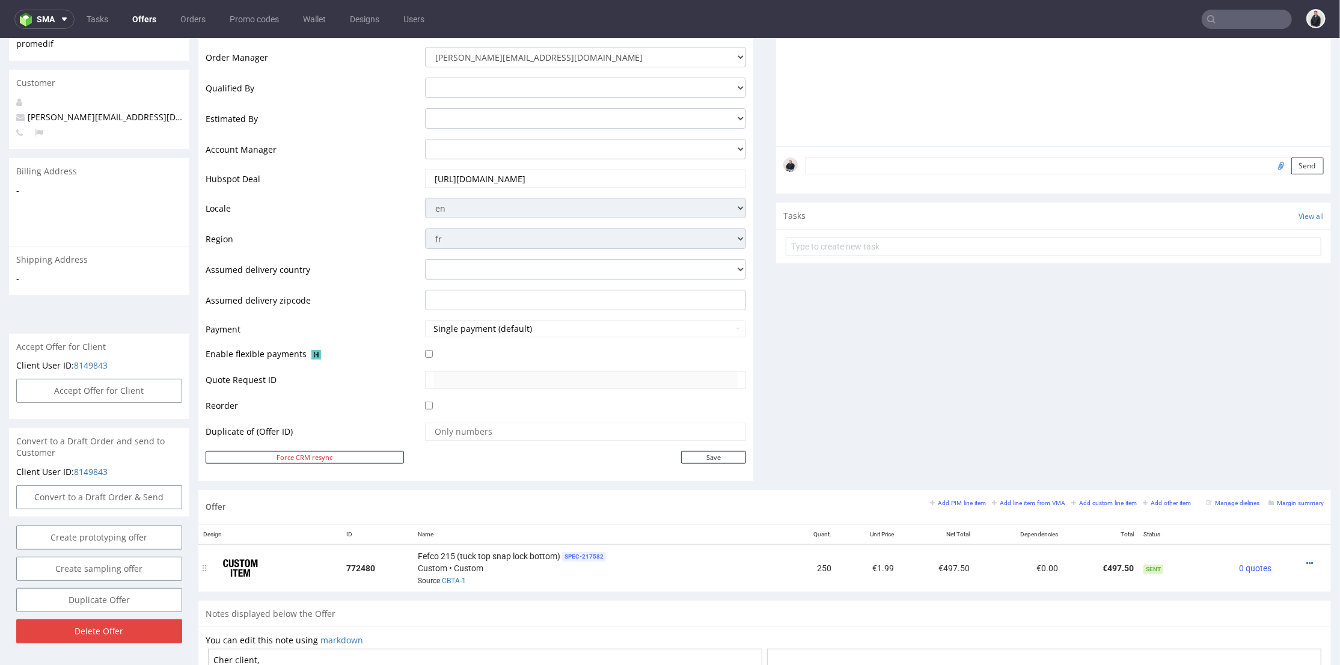
click at [578, 554] on span "SPEC- 217582" at bounding box center [584, 556] width 44 height 10
click at [455, 580] on link "CBTA-1" at bounding box center [454, 580] width 24 height 8
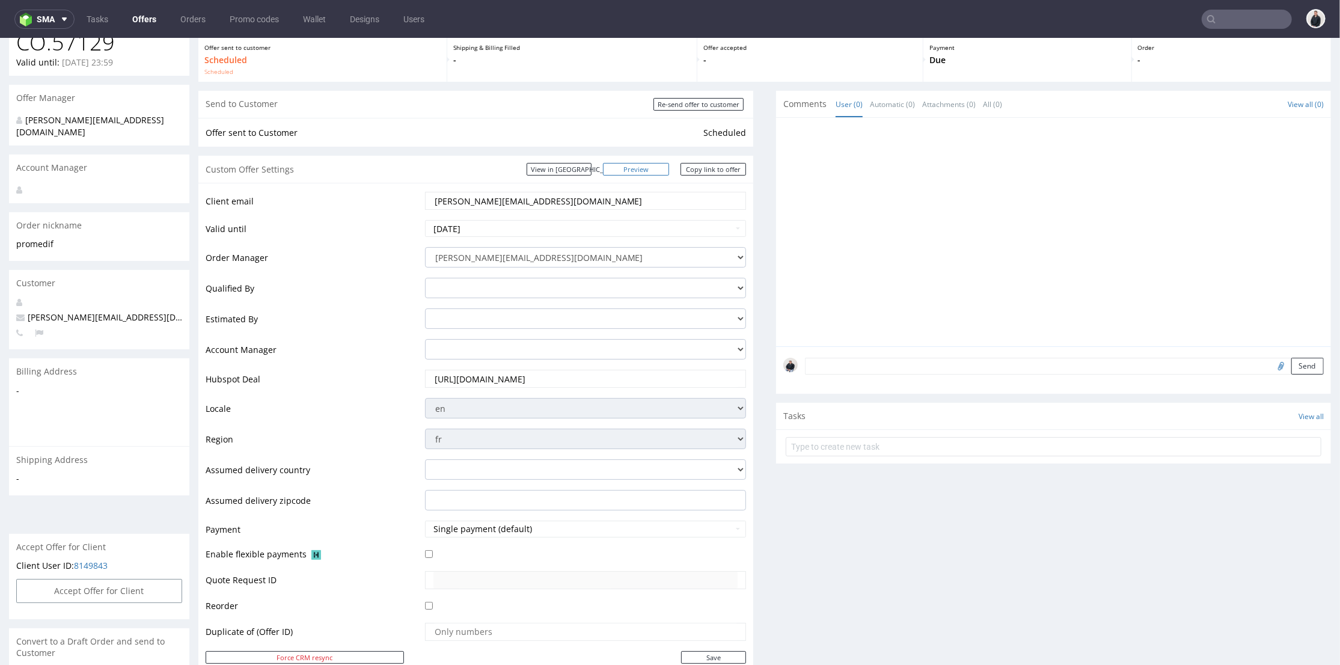
click at [657, 168] on link "Preview" at bounding box center [636, 168] width 66 height 13
